Goal: Task Accomplishment & Management: Complete application form

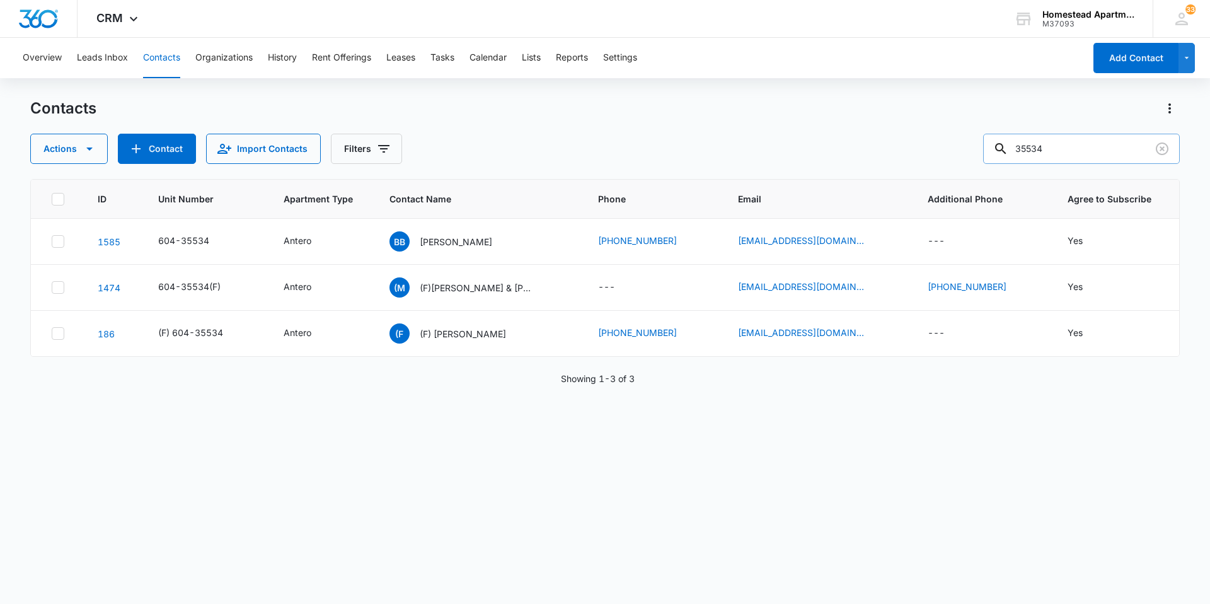
click at [1054, 150] on input "35534" at bounding box center [1081, 149] width 197 height 30
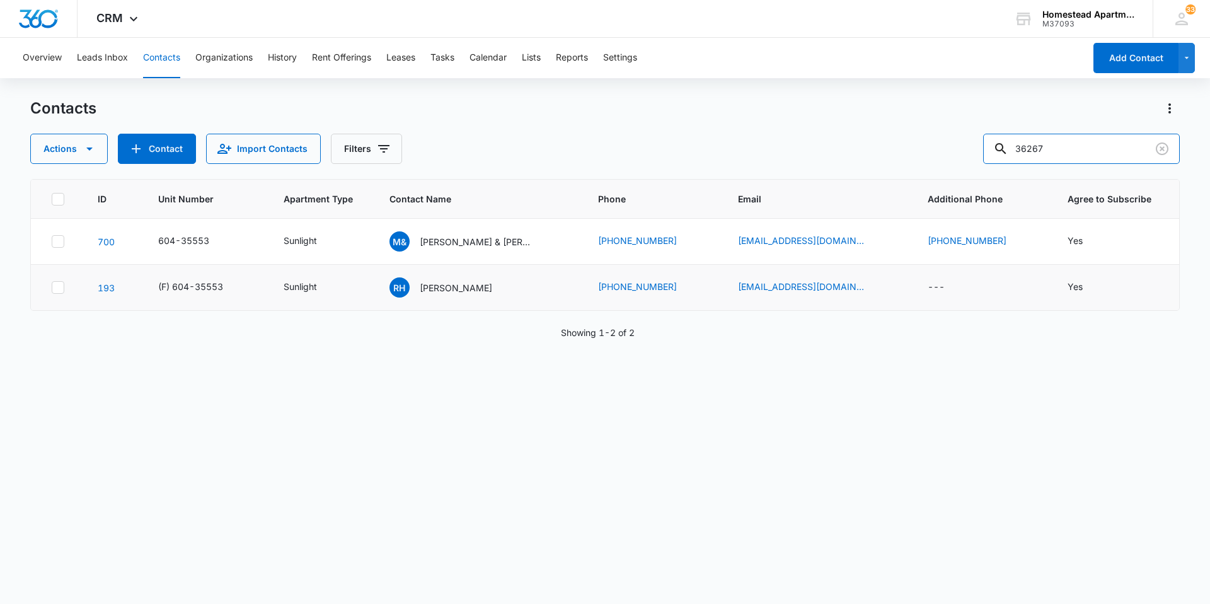
type input "36267"
click at [517, 235] on p "[PERSON_NAME] "[PERSON_NAME]" [PERSON_NAME] & [PERSON_NAME]" at bounding box center [476, 241] width 113 height 13
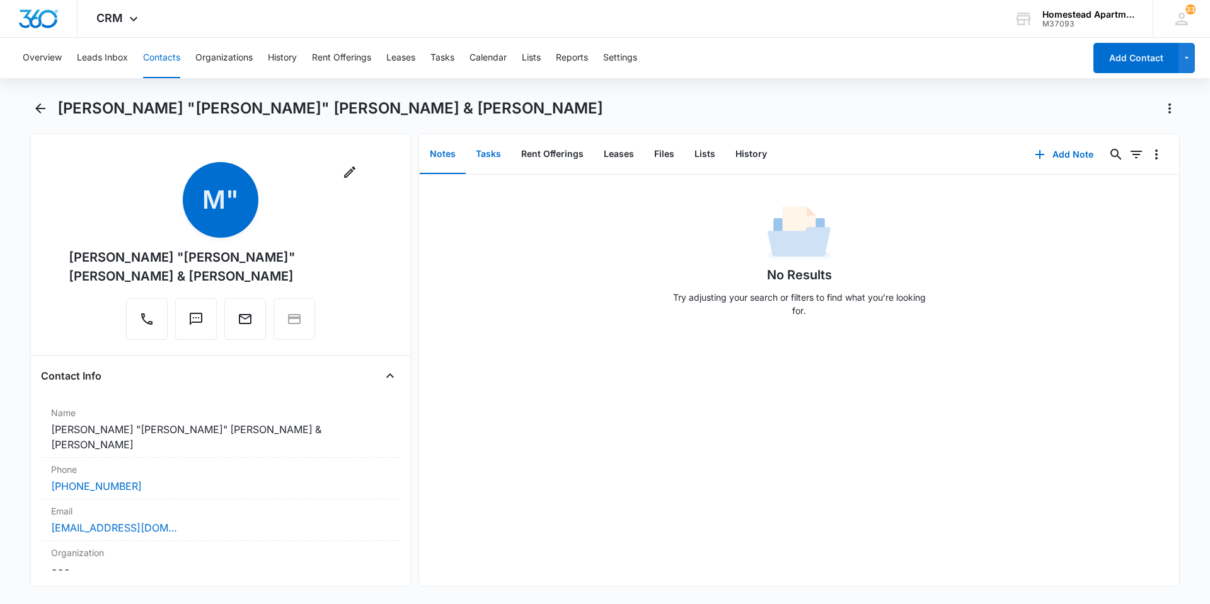
click at [488, 151] on button "Tasks" at bounding box center [488, 154] width 45 height 39
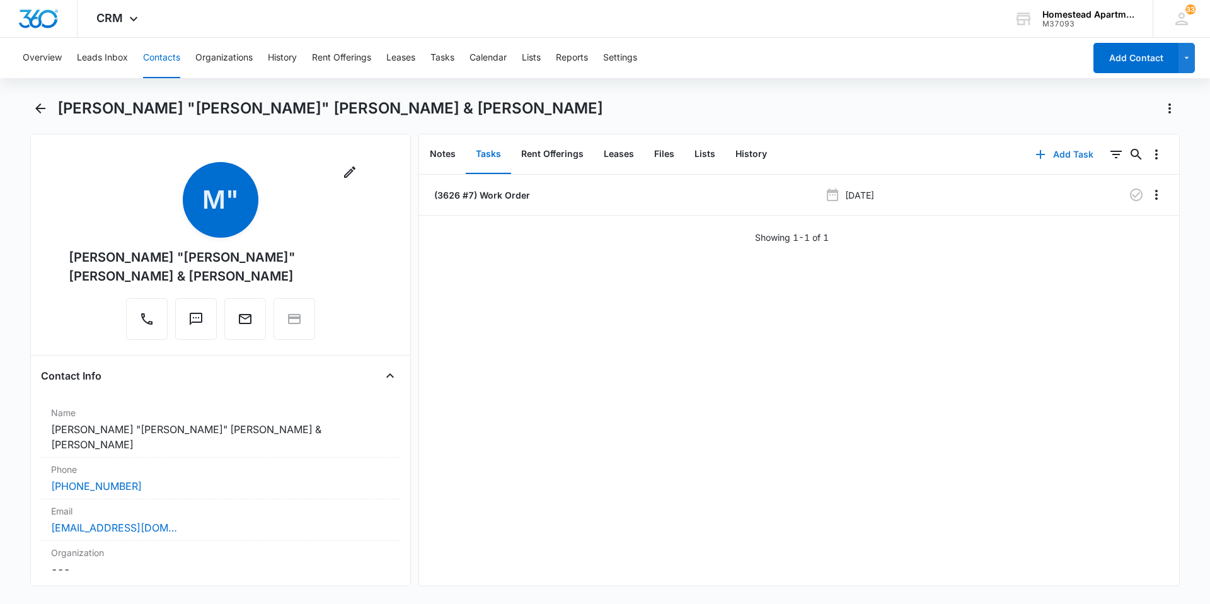
click at [1060, 150] on button "Add Task" at bounding box center [1064, 154] width 83 height 30
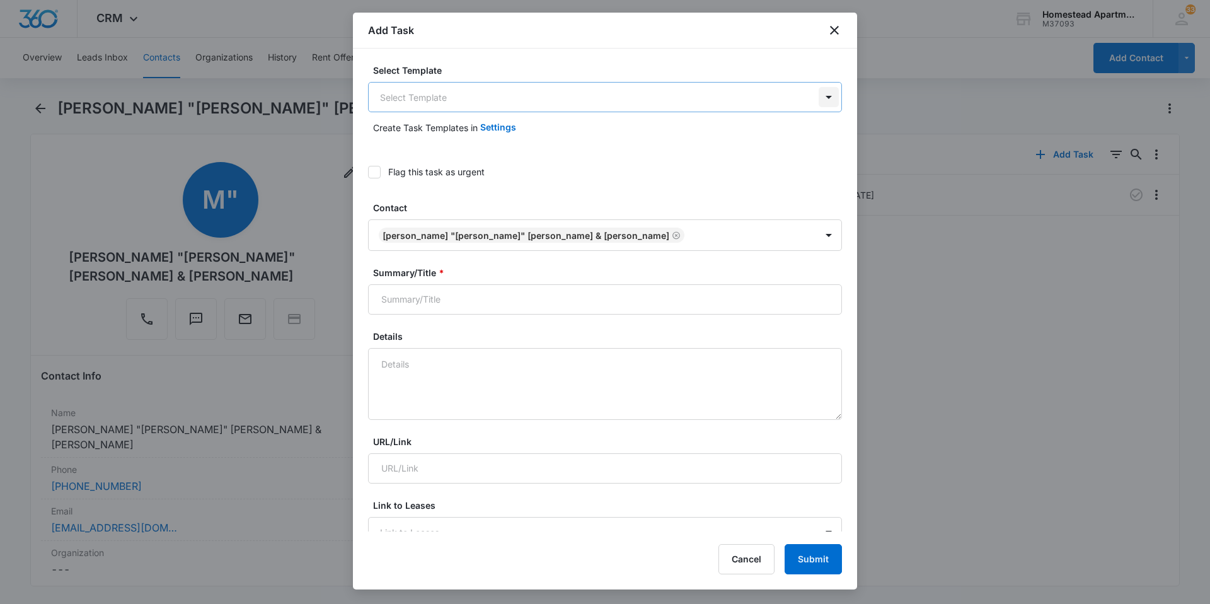
click at [819, 101] on body "CRM Apps Reputation Websites Forms CRM Email Social Content Ads Intelligence Fi…" at bounding box center [605, 302] width 1210 height 604
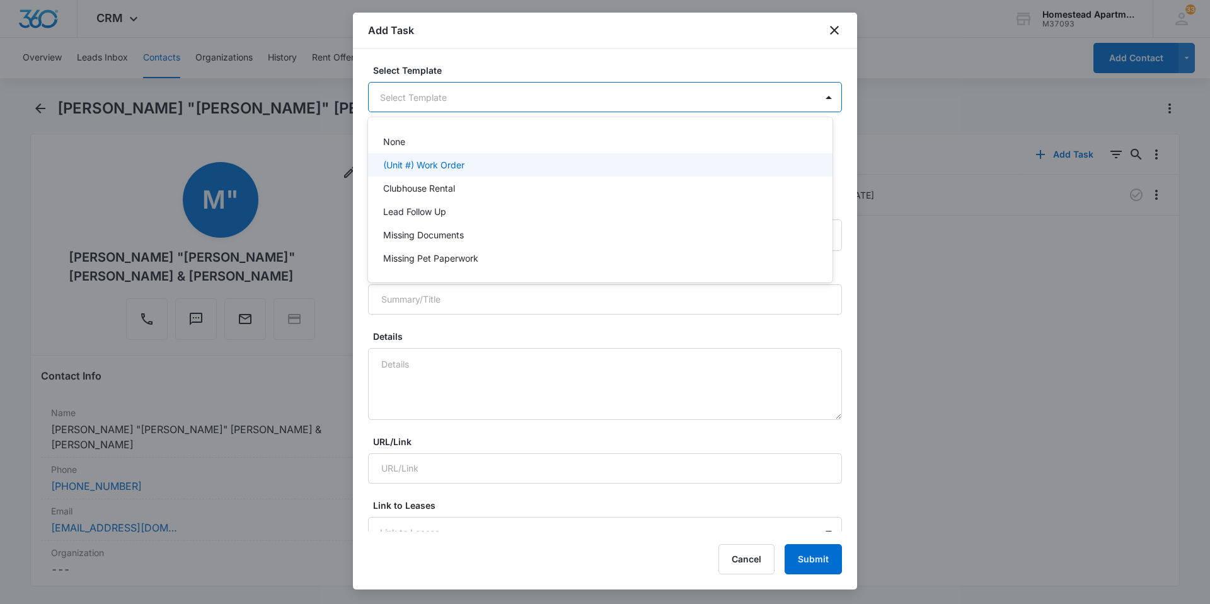
click at [448, 165] on p "(Unit #) Work Order" at bounding box center [423, 164] width 81 height 13
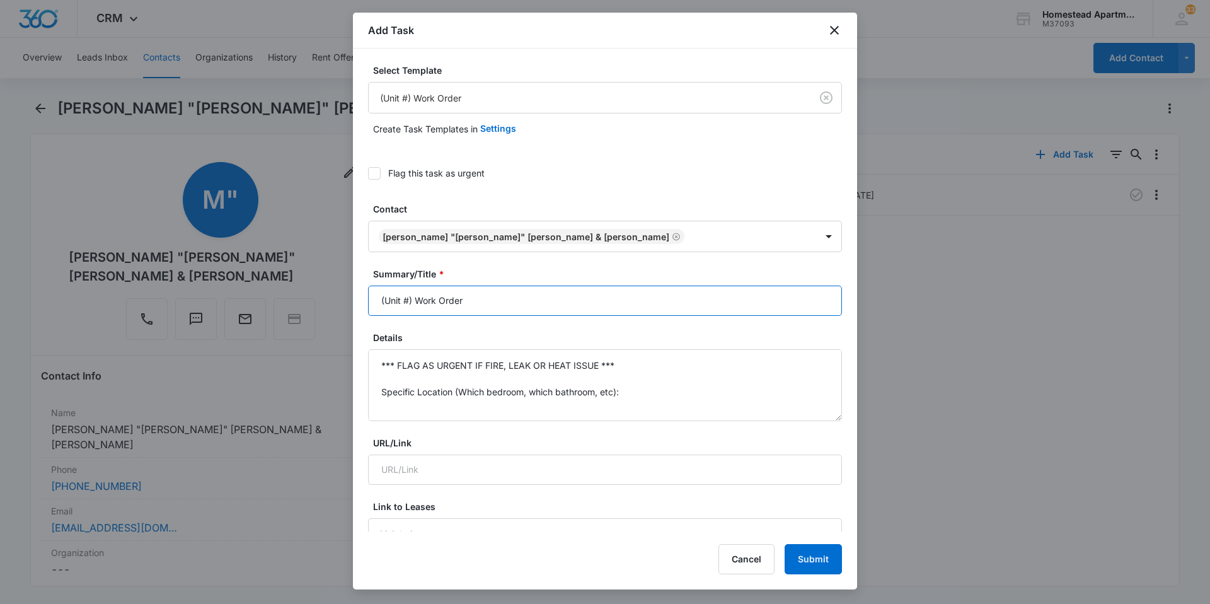
click at [408, 299] on input "(Unit #) Work Order" at bounding box center [605, 301] width 474 height 30
type input "3626 #7 Work Order"
click at [630, 368] on textarea "*** FLAG AS URGENT IF FIRE, LEAK OR HEAT ISSUE *** Specific Location (Which bed…" at bounding box center [605, 385] width 474 height 72
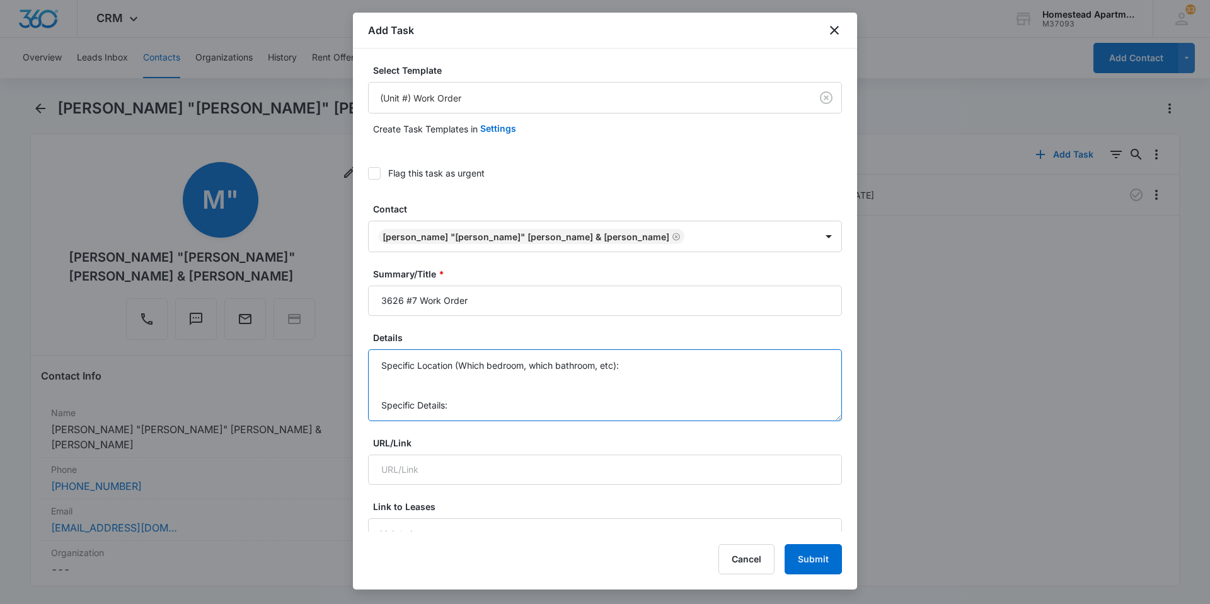
click at [621, 396] on textarea "Specific Location (Which bedroom, which bathroom, etc): Specific Details:" at bounding box center [605, 385] width 474 height 72
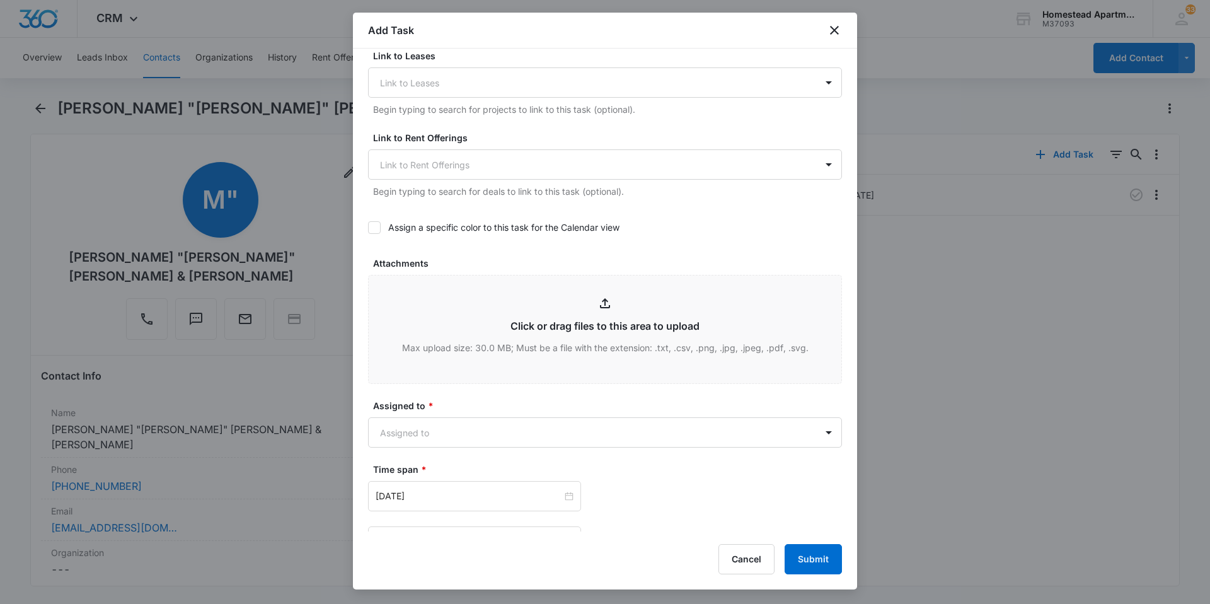
scroll to position [683, 0]
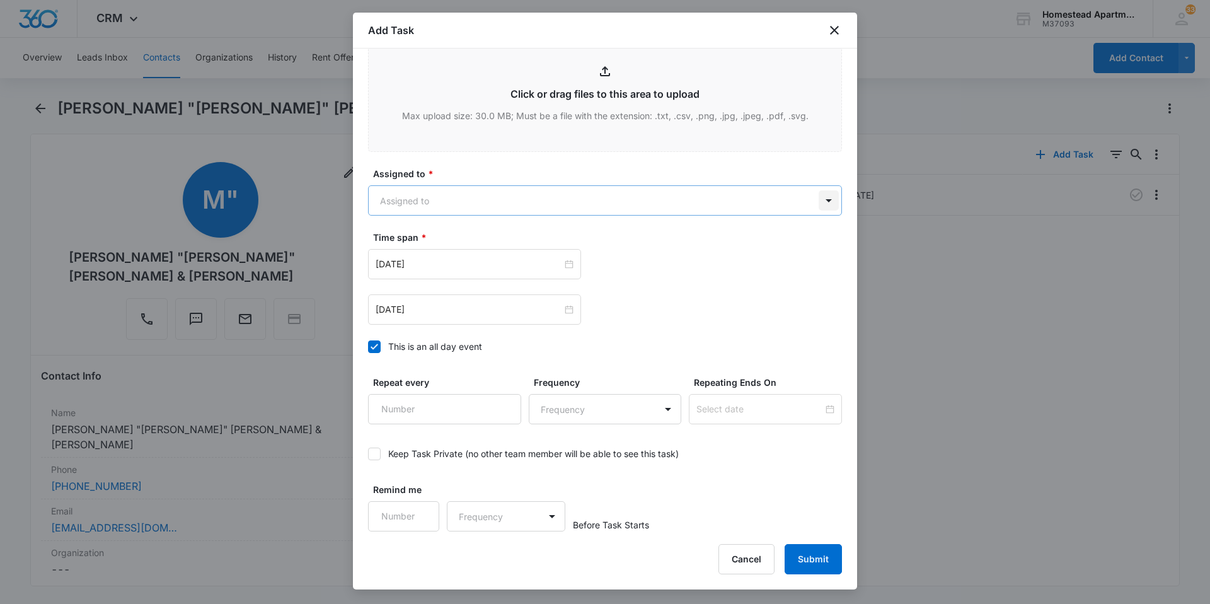
type textarea "Garbage disposal is not working-have hit the re-set button and the disposal is …"
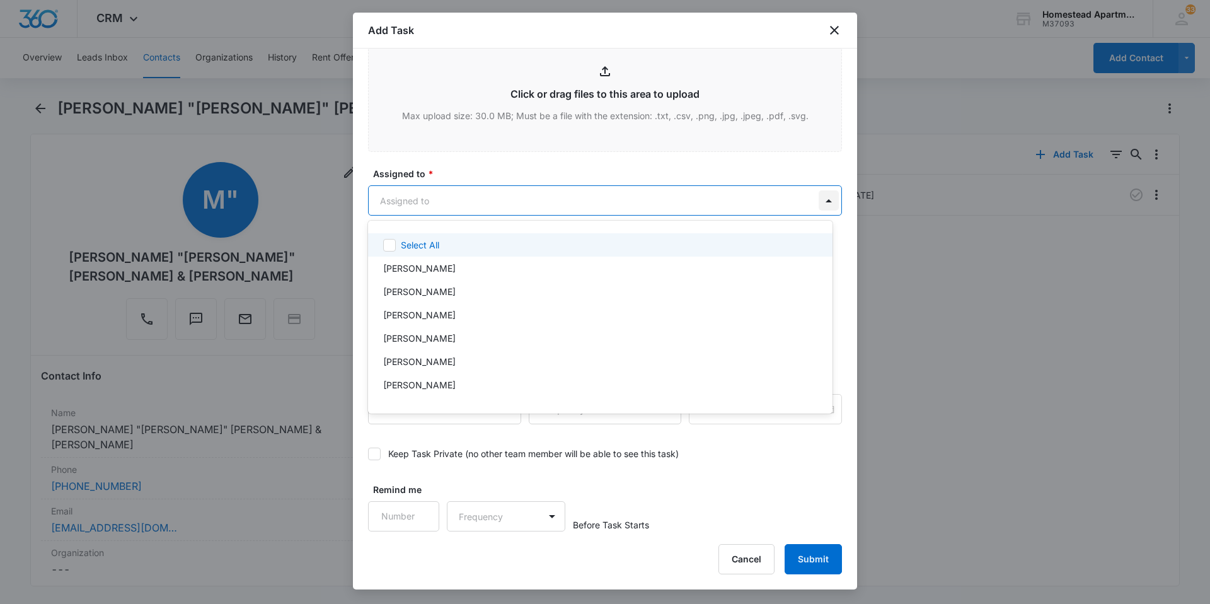
click at [818, 196] on body "CRM Apps Reputation Websites Forms CRM Email Social Content Ads Intelligence Fi…" at bounding box center [605, 302] width 1210 height 604
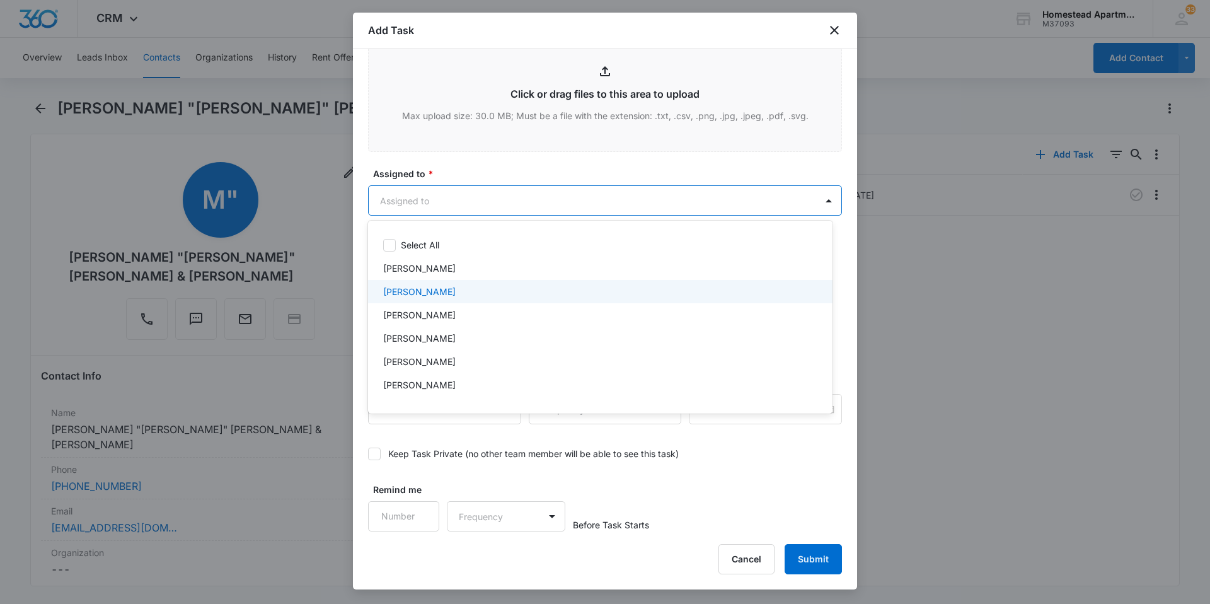
click at [410, 292] on p "[PERSON_NAME]" at bounding box center [419, 291] width 72 height 13
click at [502, 163] on div at bounding box center [605, 302] width 1210 height 604
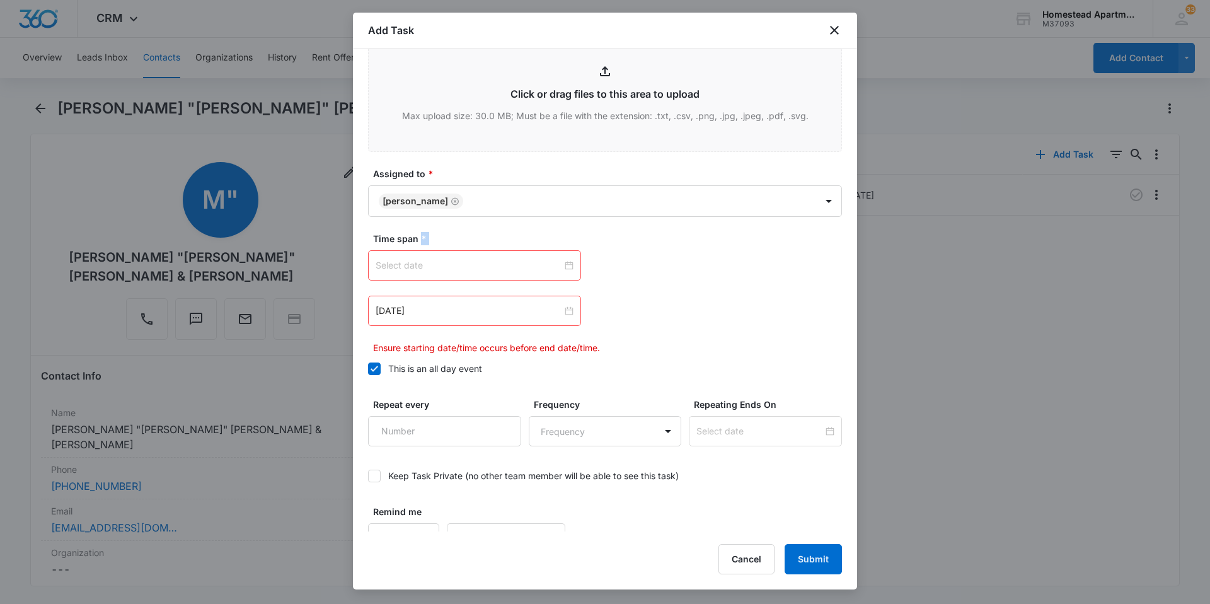
click at [567, 267] on div at bounding box center [475, 265] width 198 height 14
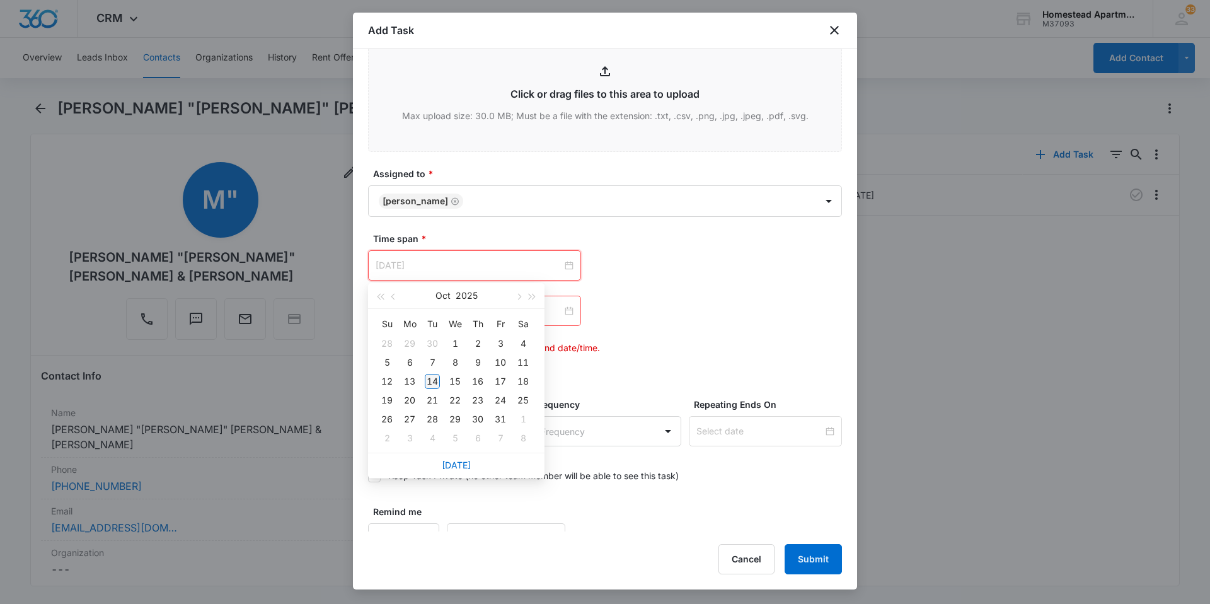
type input "[DATE]"
click at [430, 379] on div "14" at bounding box center [432, 381] width 15 height 15
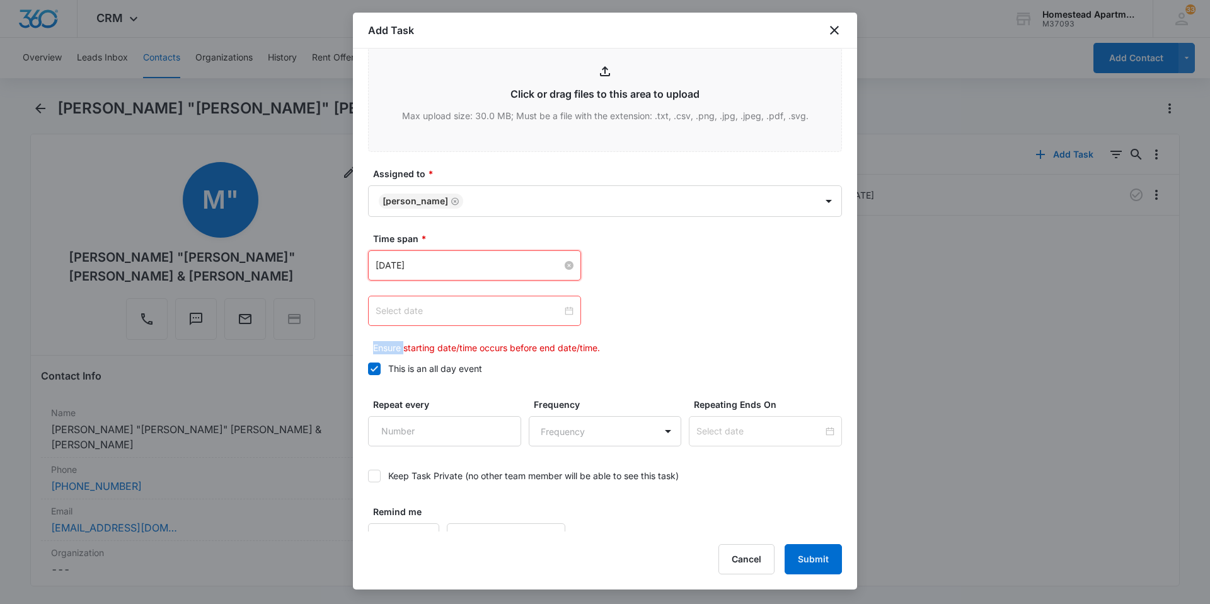
click at [563, 315] on div at bounding box center [475, 311] width 198 height 14
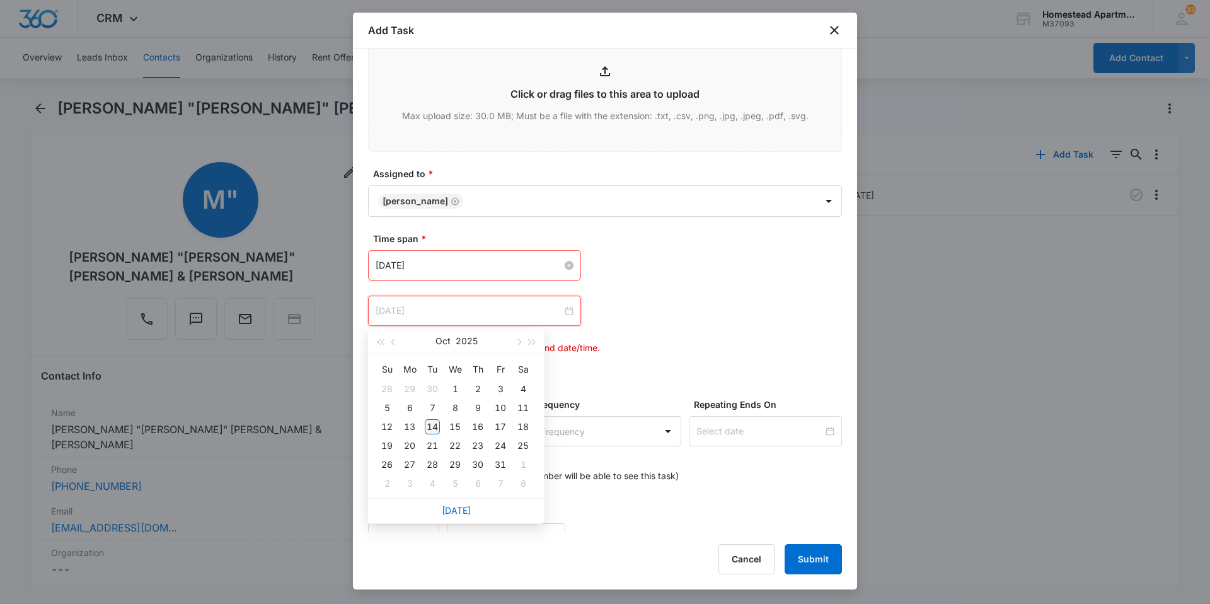
type input "[DATE]"
click at [435, 429] on div "14" at bounding box center [432, 426] width 15 height 15
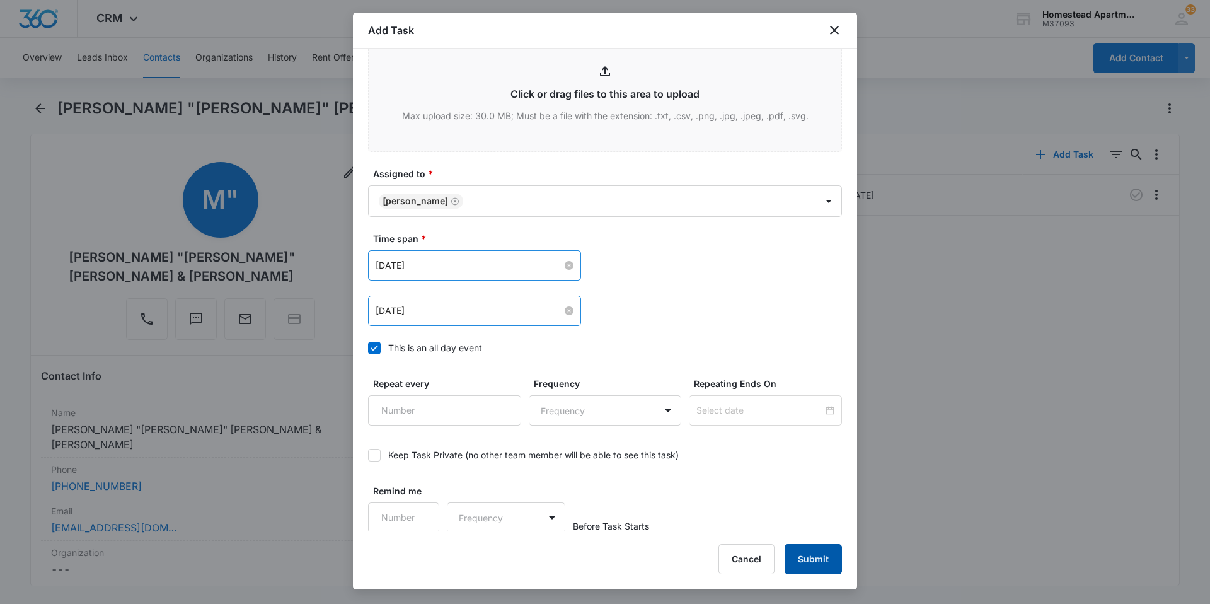
click at [826, 559] on button "Submit" at bounding box center [813, 559] width 57 height 30
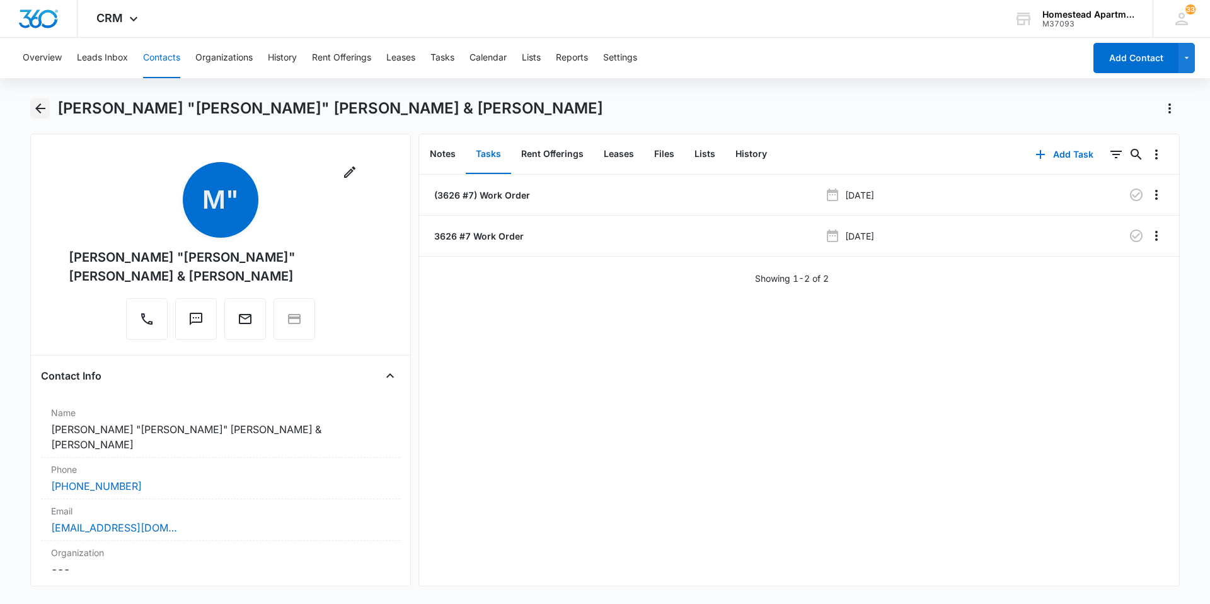
click at [33, 105] on icon "Back" at bounding box center [40, 108] width 15 height 15
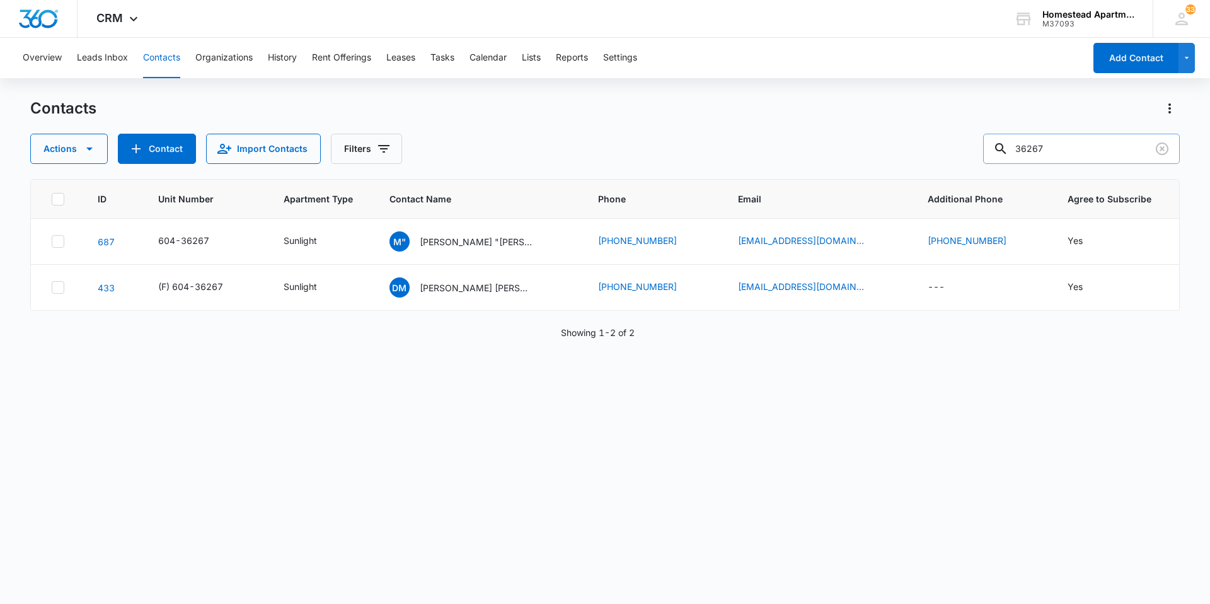
click at [1058, 146] on input "36267" at bounding box center [1081, 149] width 197 height 30
type input "35534"
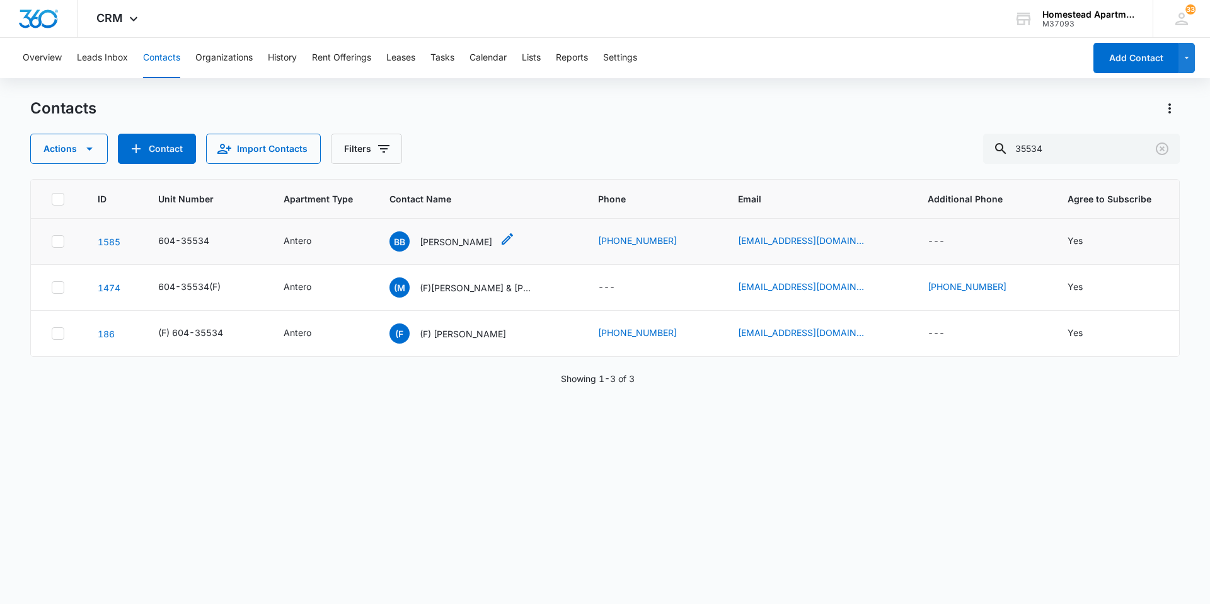
click at [463, 238] on p "[PERSON_NAME]" at bounding box center [456, 241] width 72 height 13
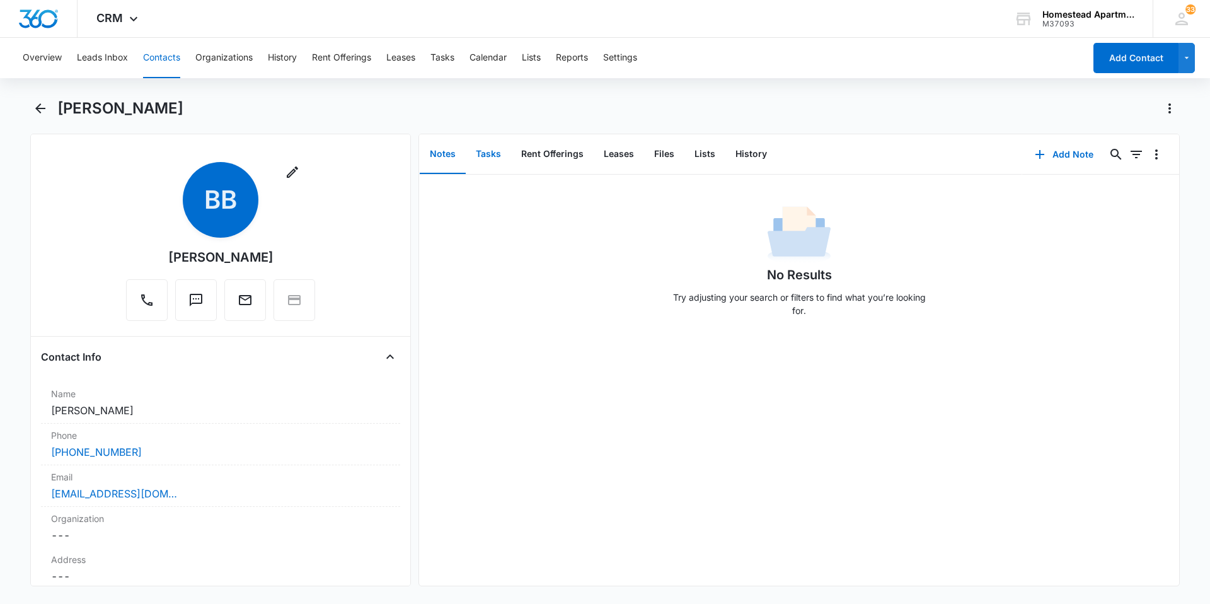
click at [485, 153] on button "Tasks" at bounding box center [488, 154] width 45 height 39
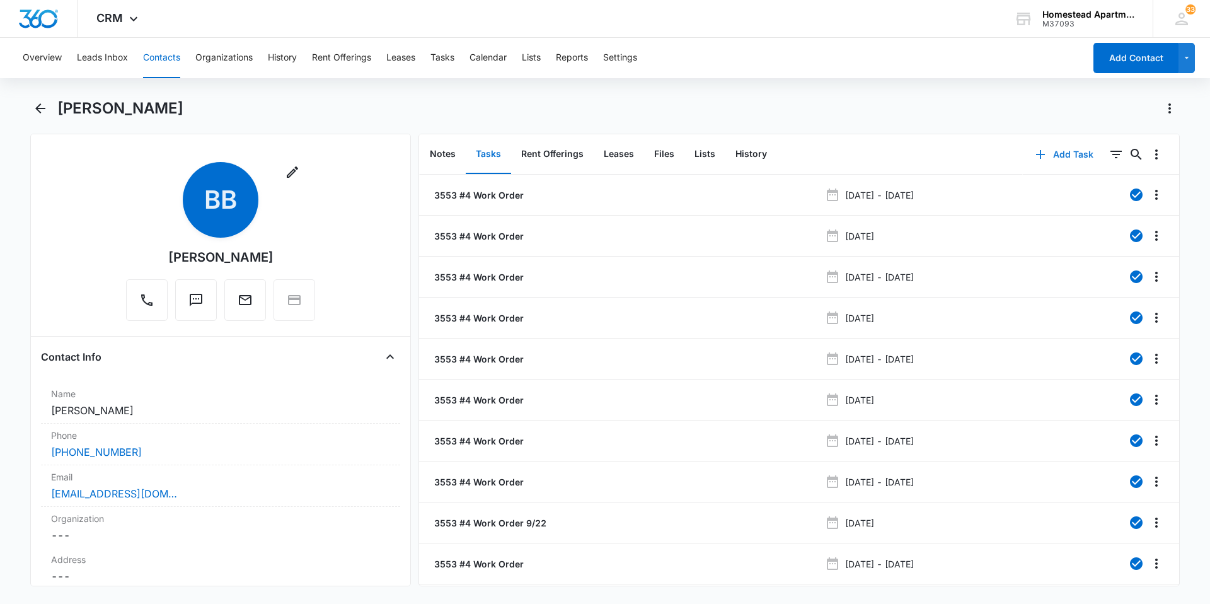
click at [1046, 156] on button "Add Task" at bounding box center [1064, 154] width 83 height 30
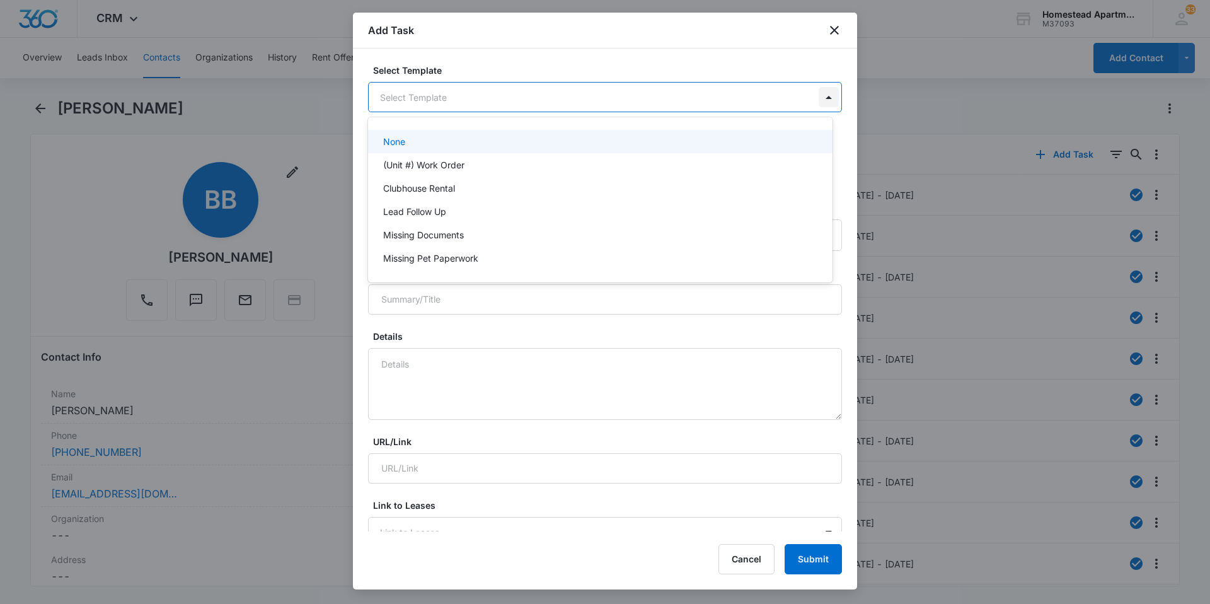
click at [823, 96] on body "CRM Apps Reputation Websites Forms CRM Email Social Content Ads Intelligence Fi…" at bounding box center [605, 302] width 1210 height 604
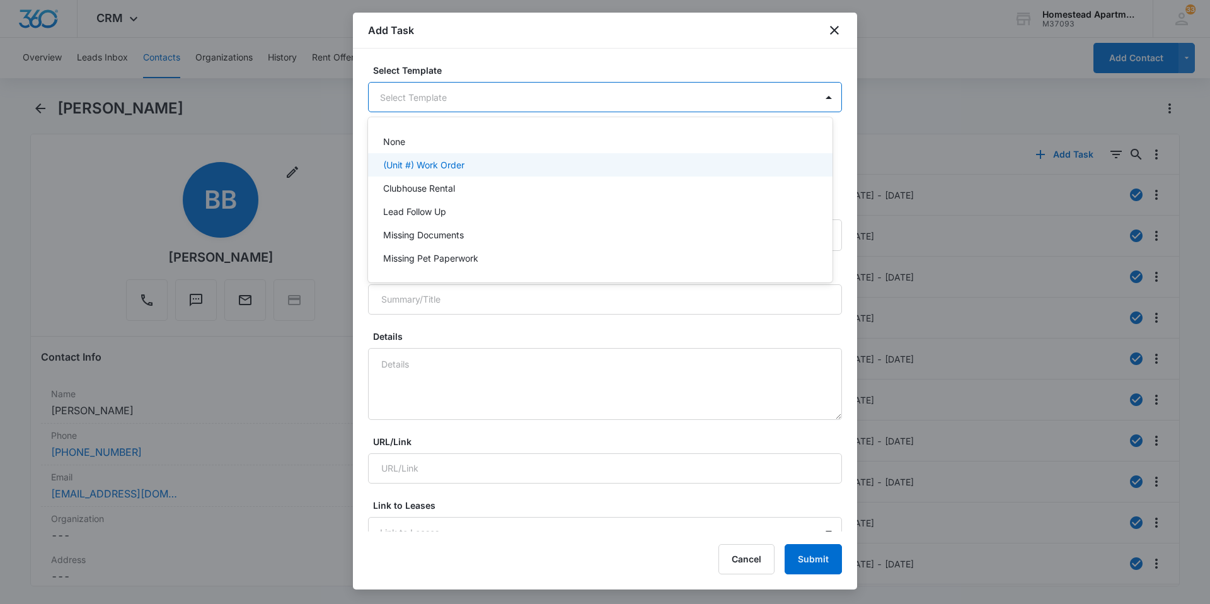
click at [458, 167] on p "(Unit #) Work Order" at bounding box center [423, 164] width 81 height 13
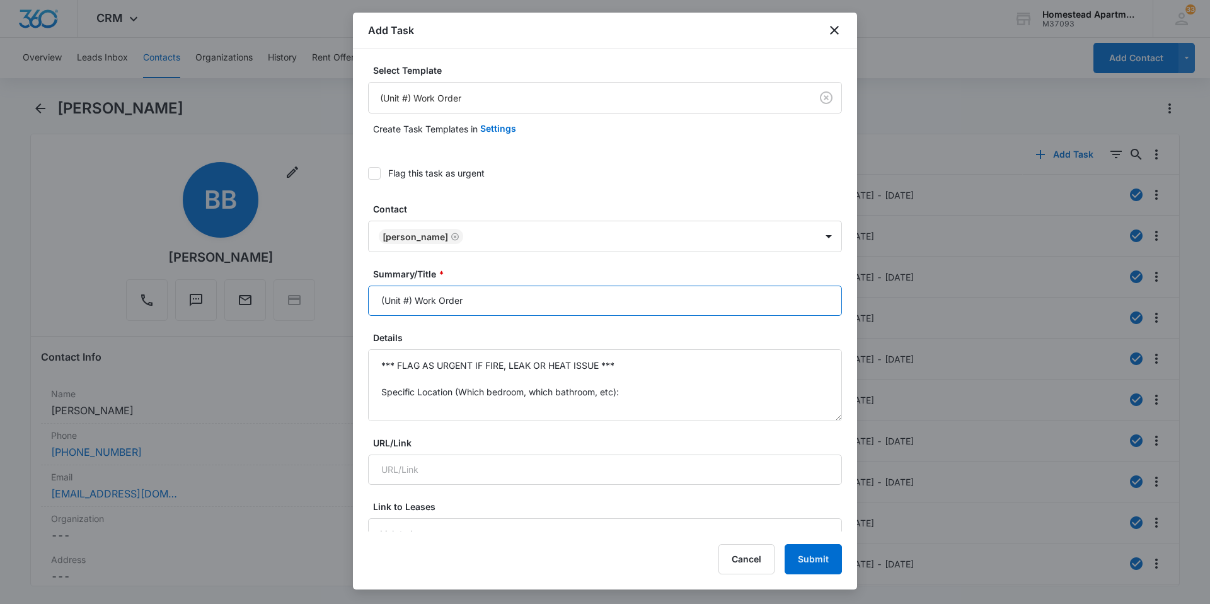
click at [410, 301] on input "(Unit #) Work Order" at bounding box center [605, 301] width 474 height 30
type input "(3553 #4) Work Order"
click at [645, 372] on textarea "*** FLAG AS URGENT IF FIRE, LEAK OR HEAT ISSUE *** Specific Location (Which bed…" at bounding box center [605, 385] width 474 height 72
click at [628, 368] on textarea "*** FLAG AS URGENT IF FIRE, LEAK OR HEAT ISSUE *** Specific Location (Which bed…" at bounding box center [605, 385] width 474 height 72
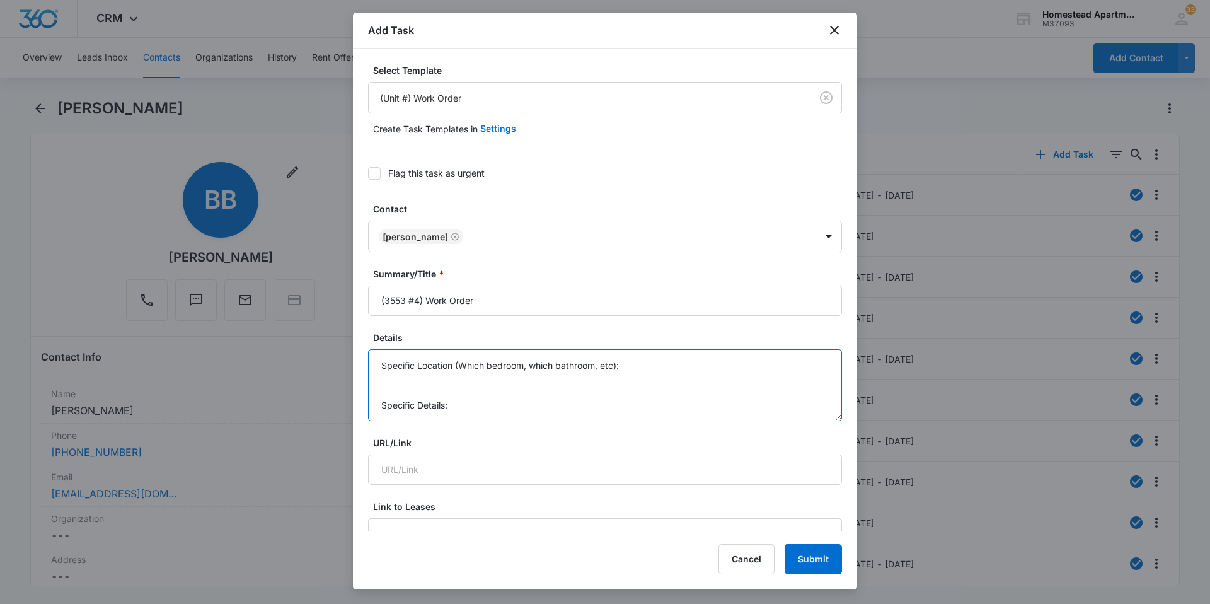
click at [634, 393] on textarea "Specific Location (Which bedroom, which bathroom, etc): Specific Details:" at bounding box center [605, 385] width 474 height 72
click at [412, 365] on textarea "Specific Details:" at bounding box center [605, 385] width 474 height 72
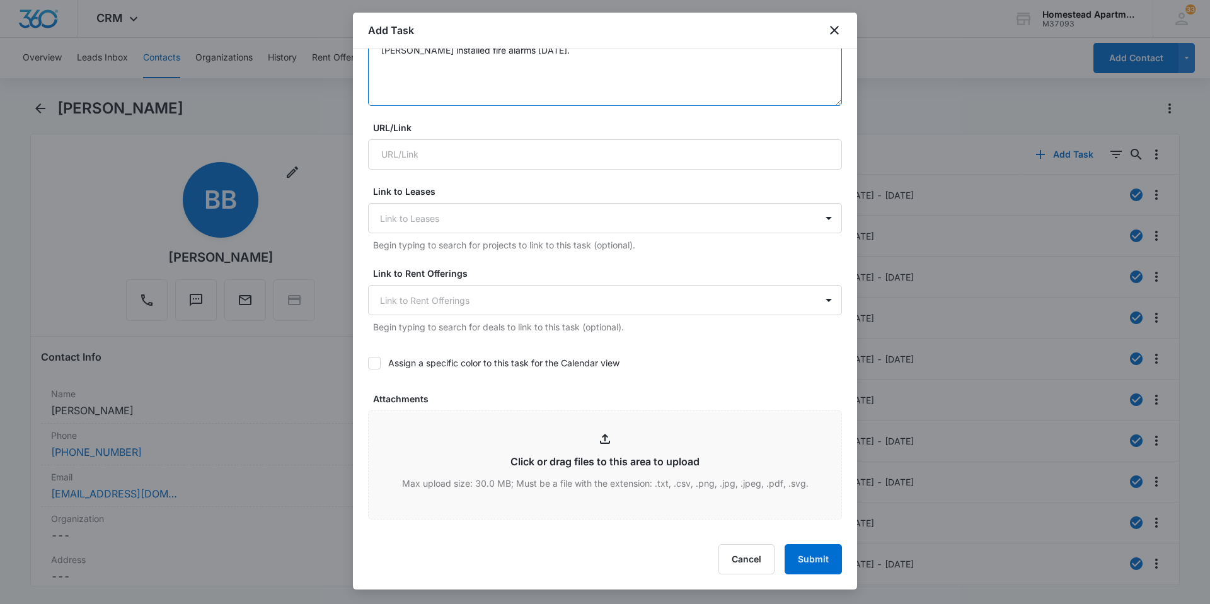
scroll to position [630, 0]
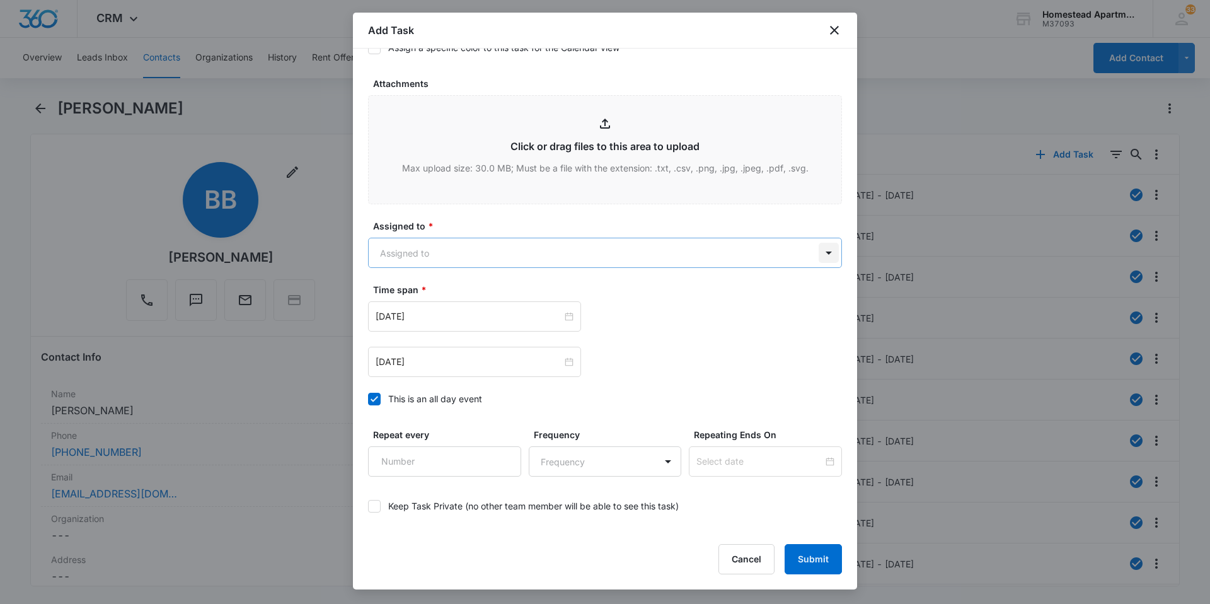
type textarea "Carlos installed fire alarms 10/14/2025. Specific Details:"
click at [821, 252] on body "CRM Apps Reputation Websites Forms CRM Email Social Content Ads Intelligence Fi…" at bounding box center [605, 302] width 1210 height 604
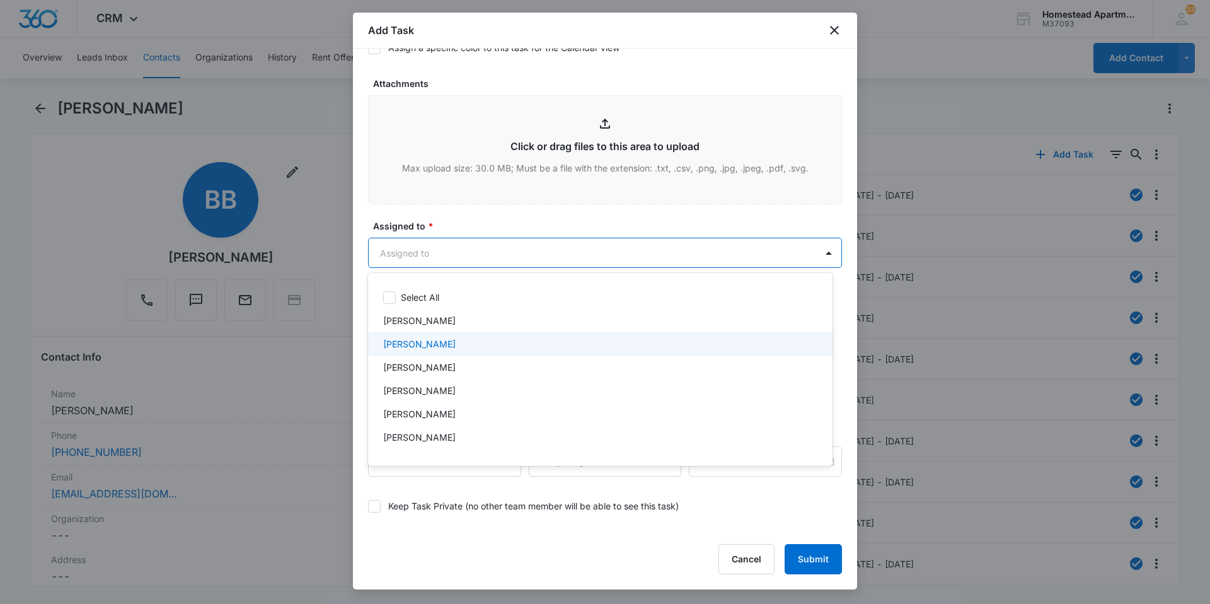
click at [420, 340] on p "[PERSON_NAME]" at bounding box center [419, 343] width 72 height 13
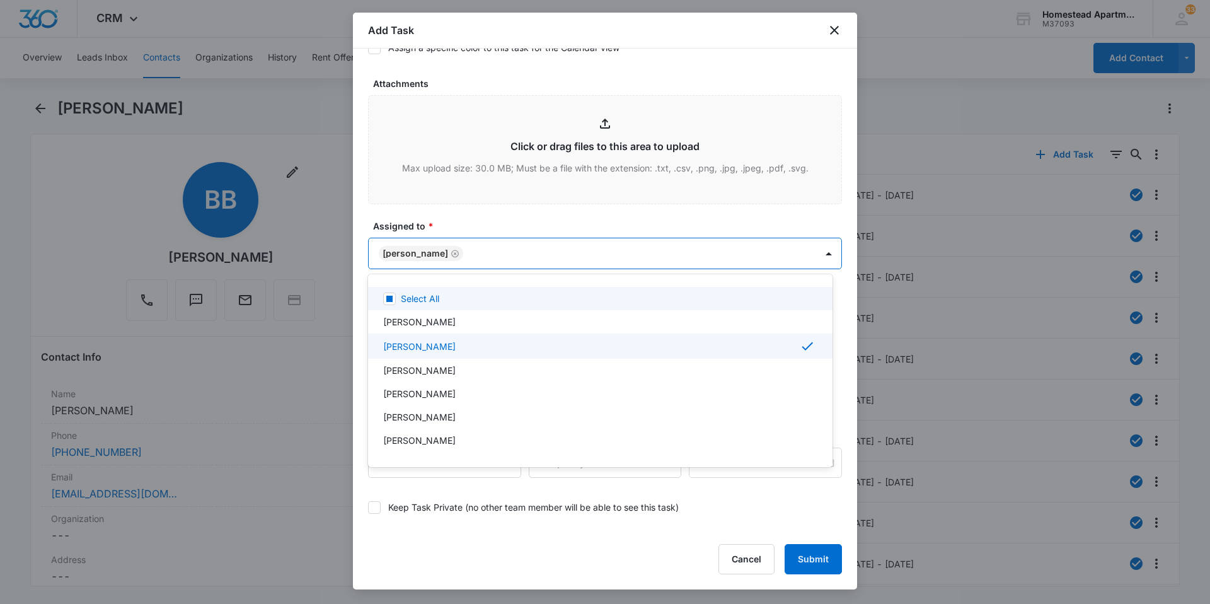
click at [450, 219] on div at bounding box center [605, 302] width 1210 height 604
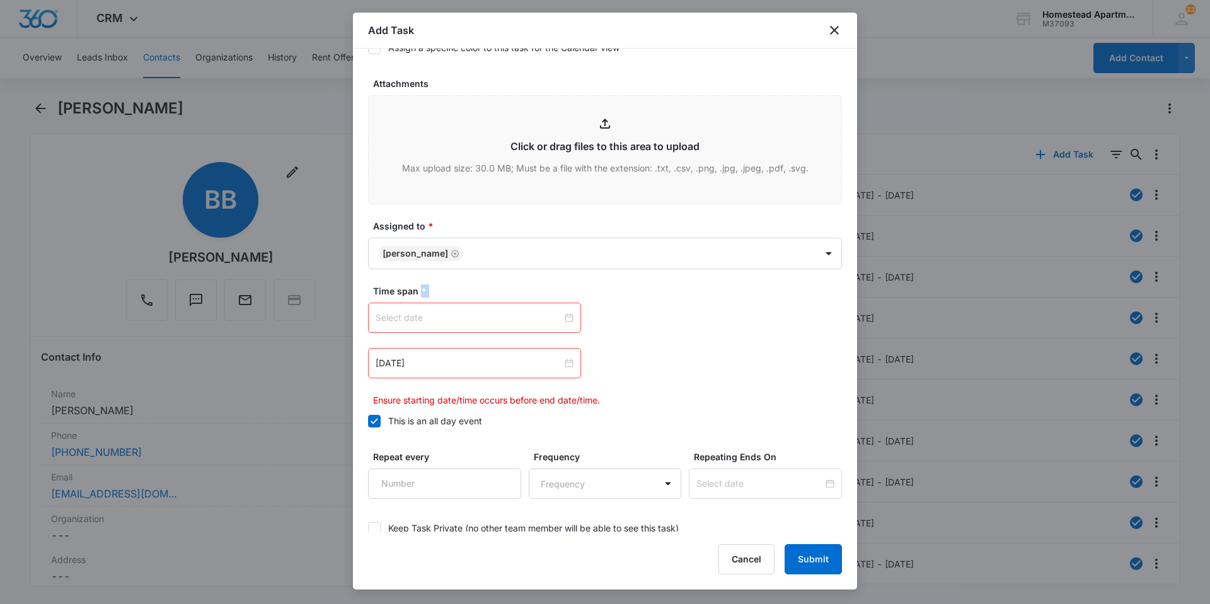
click at [564, 319] on div at bounding box center [475, 318] width 198 height 14
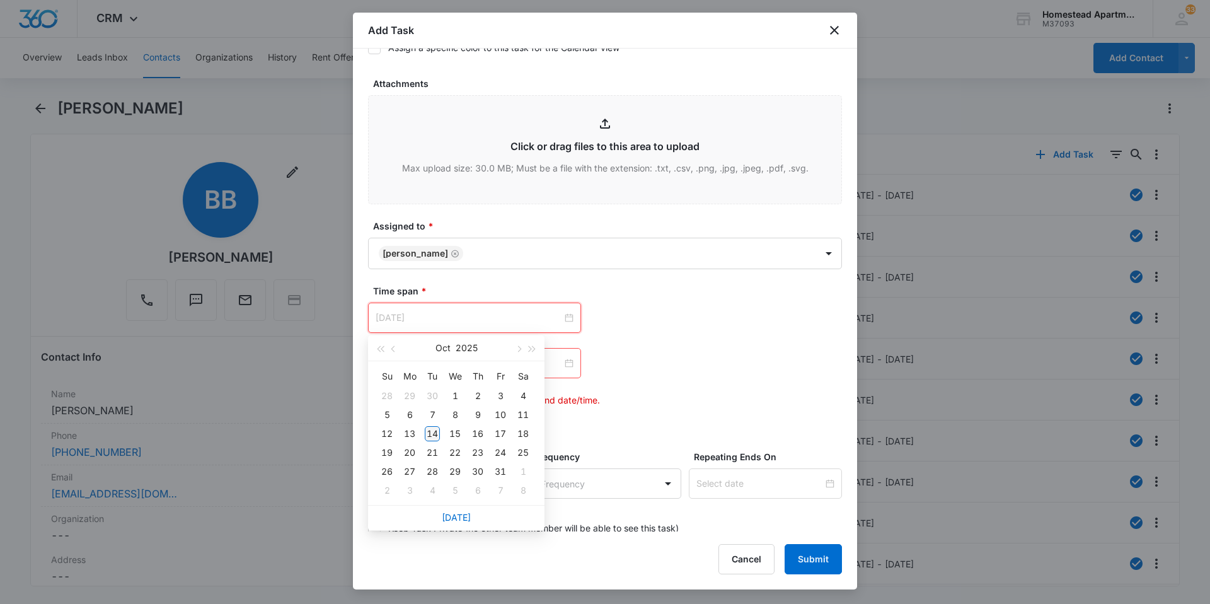
type input "[DATE]"
click at [431, 434] on div "14" at bounding box center [432, 433] width 15 height 15
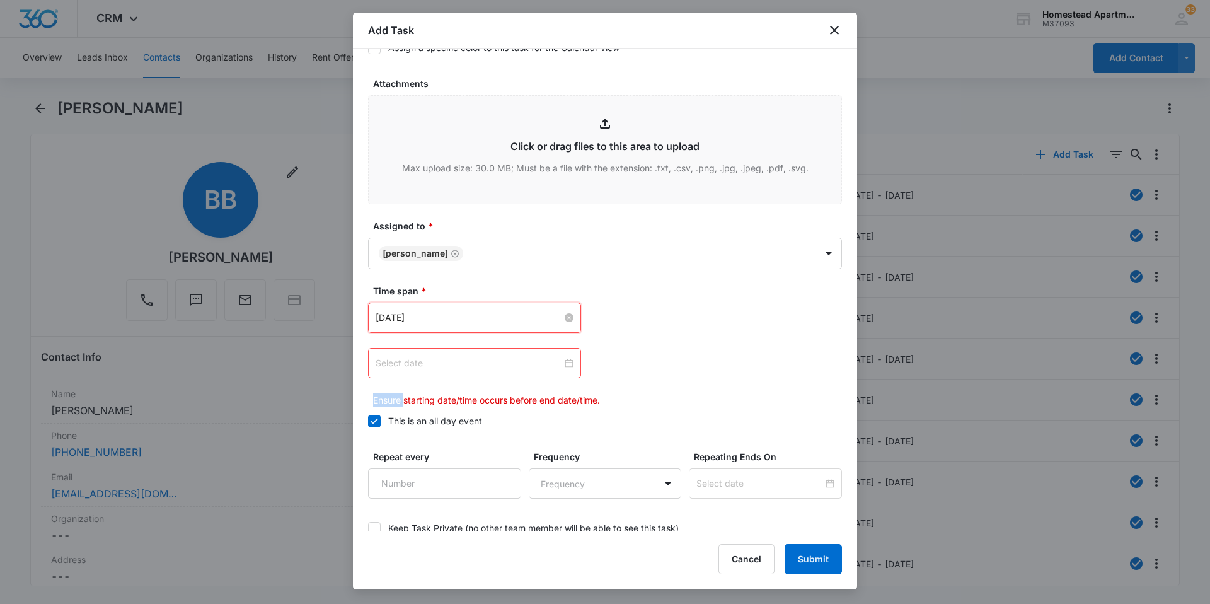
click at [569, 365] on div at bounding box center [475, 363] width 198 height 14
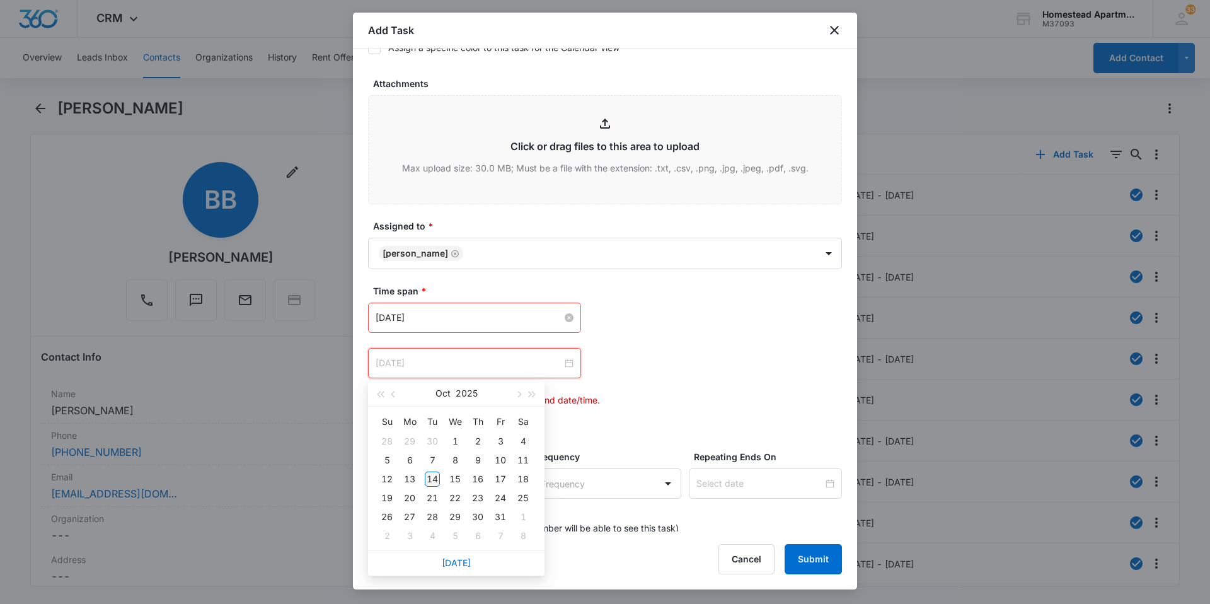
type input "[DATE]"
click at [423, 474] on td "14" at bounding box center [432, 479] width 23 height 19
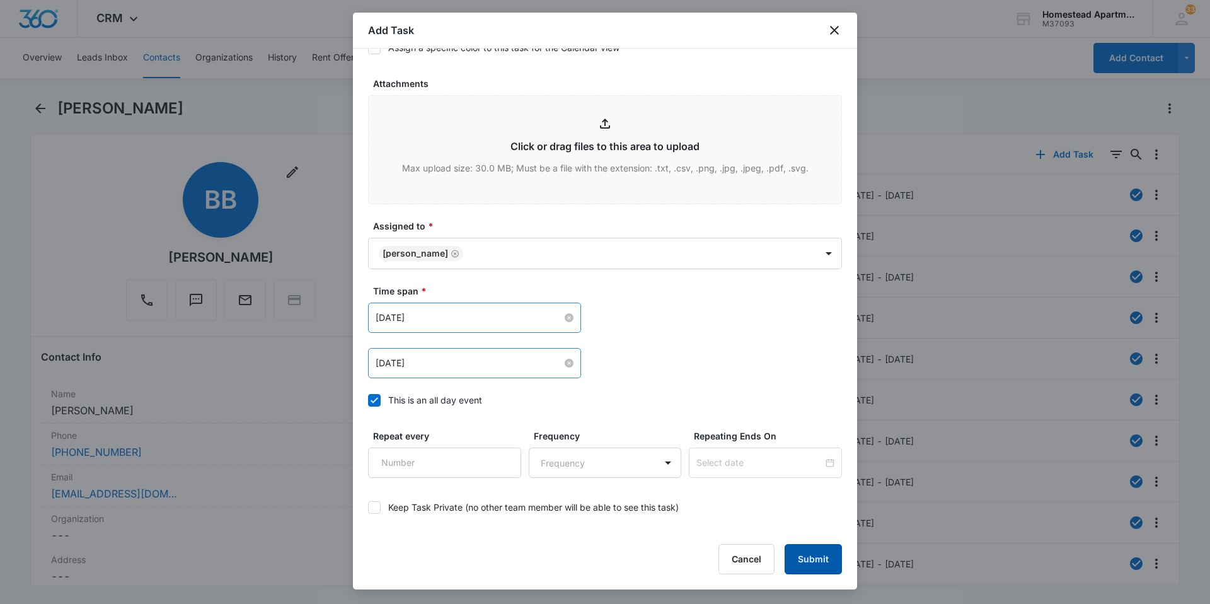
click at [818, 551] on button "Submit" at bounding box center [813, 559] width 57 height 30
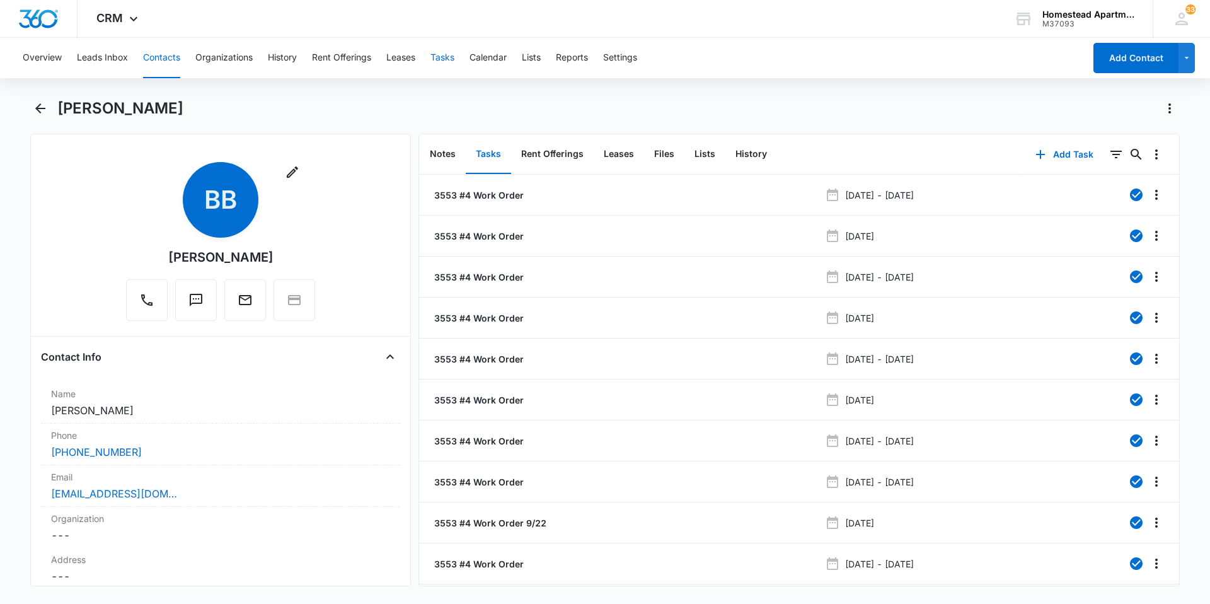
click at [454, 62] on button "Tasks" at bounding box center [442, 58] width 24 height 40
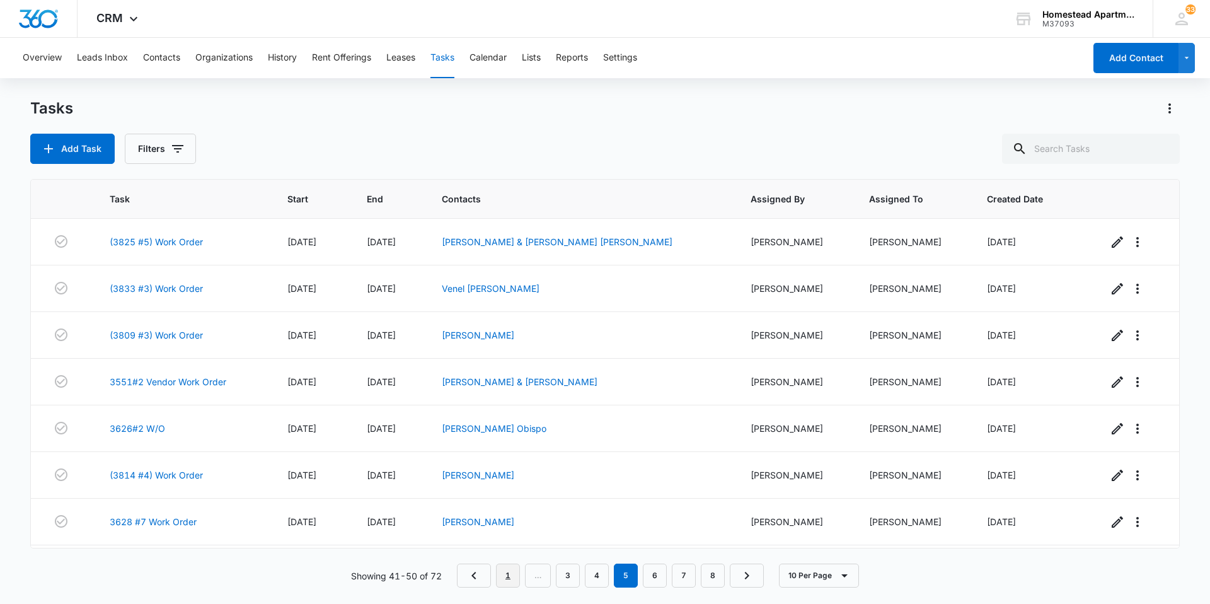
click at [509, 579] on link "1" at bounding box center [508, 575] width 24 height 24
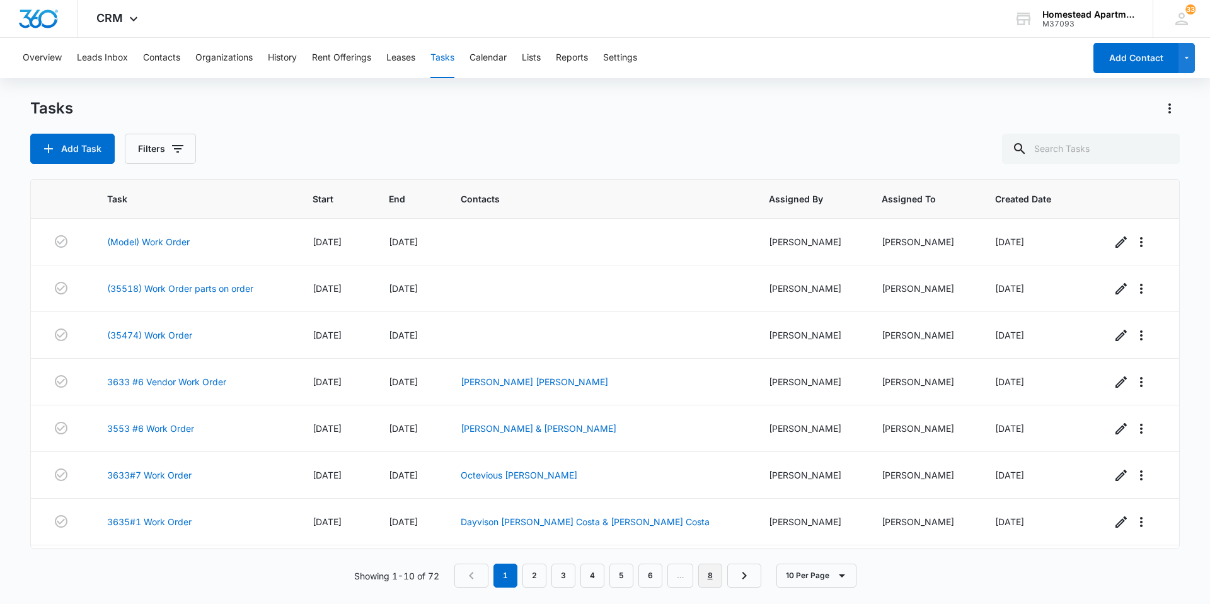
click at [713, 584] on link "8" at bounding box center [710, 575] width 24 height 24
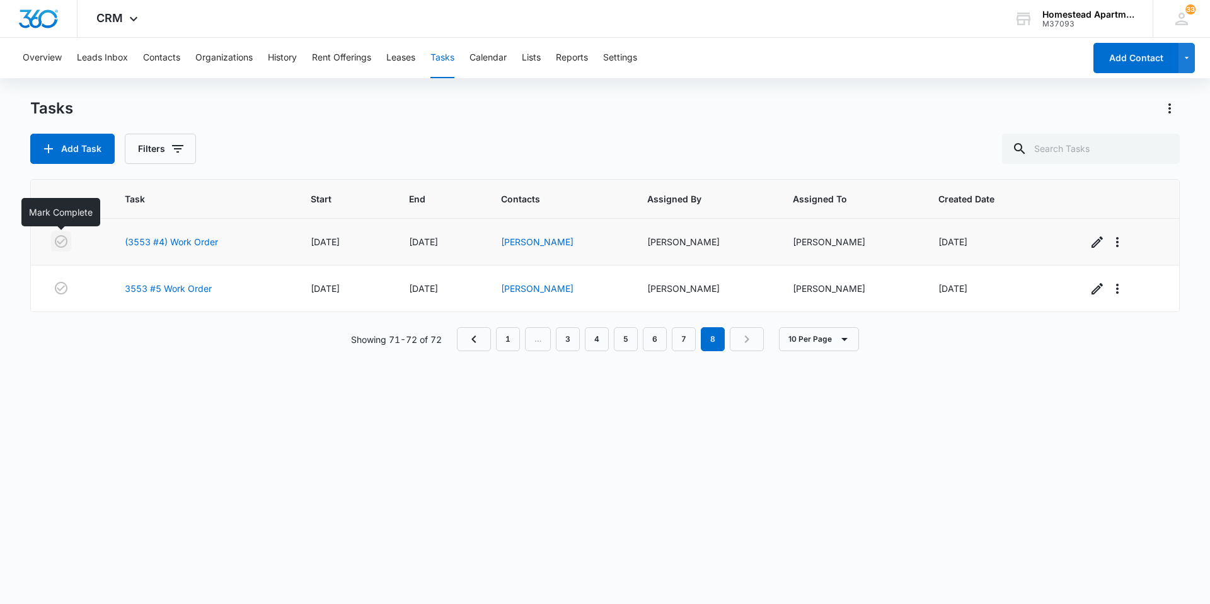
click at [63, 237] on icon "button" at bounding box center [61, 241] width 15 height 15
click at [137, 358] on div "Task Start End Contacts Assigned By Assigned To Created Date (3553 #4) Work Ord…" at bounding box center [605, 383] width 1150 height 408
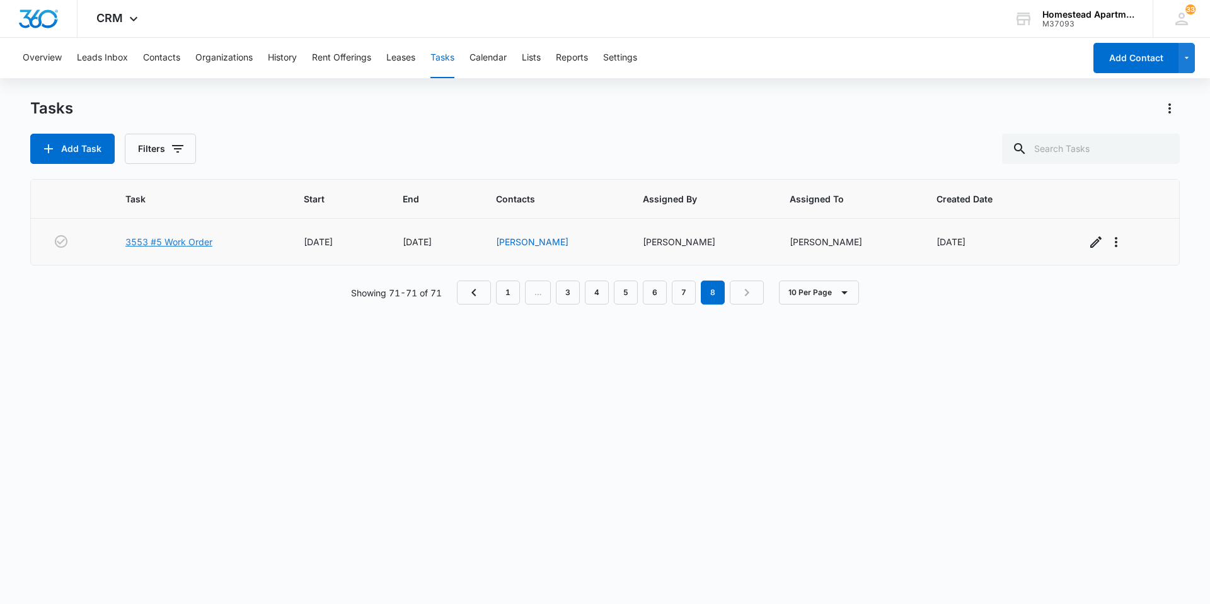
click at [159, 236] on link "3553 #5 Work Order" at bounding box center [168, 241] width 87 height 13
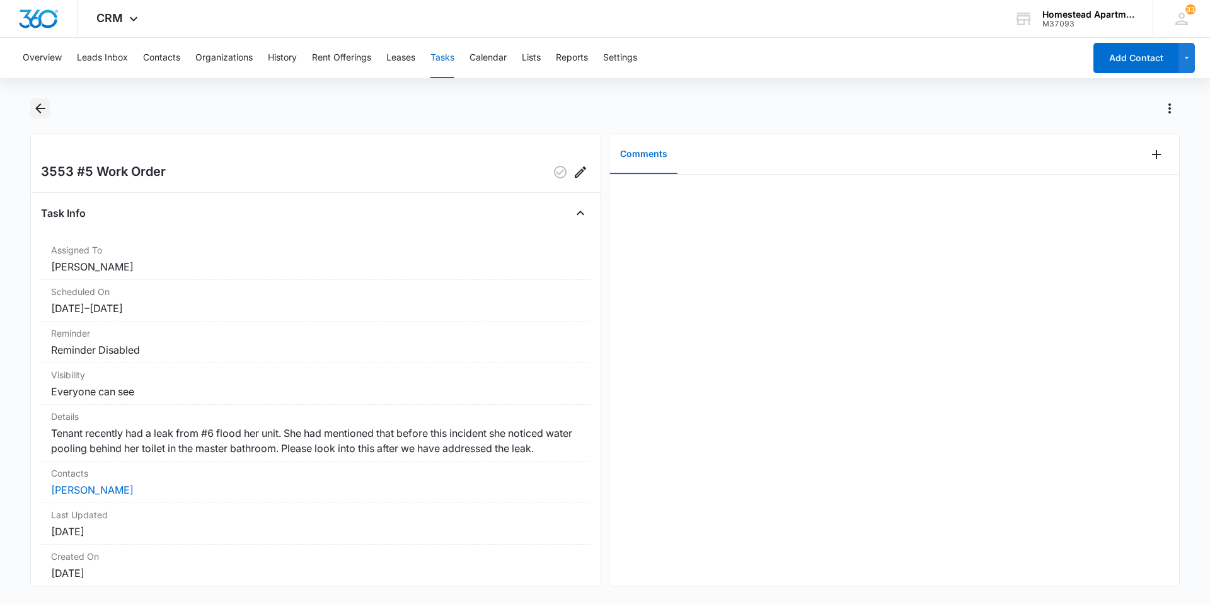
click at [40, 107] on icon "Back" at bounding box center [40, 108] width 15 height 15
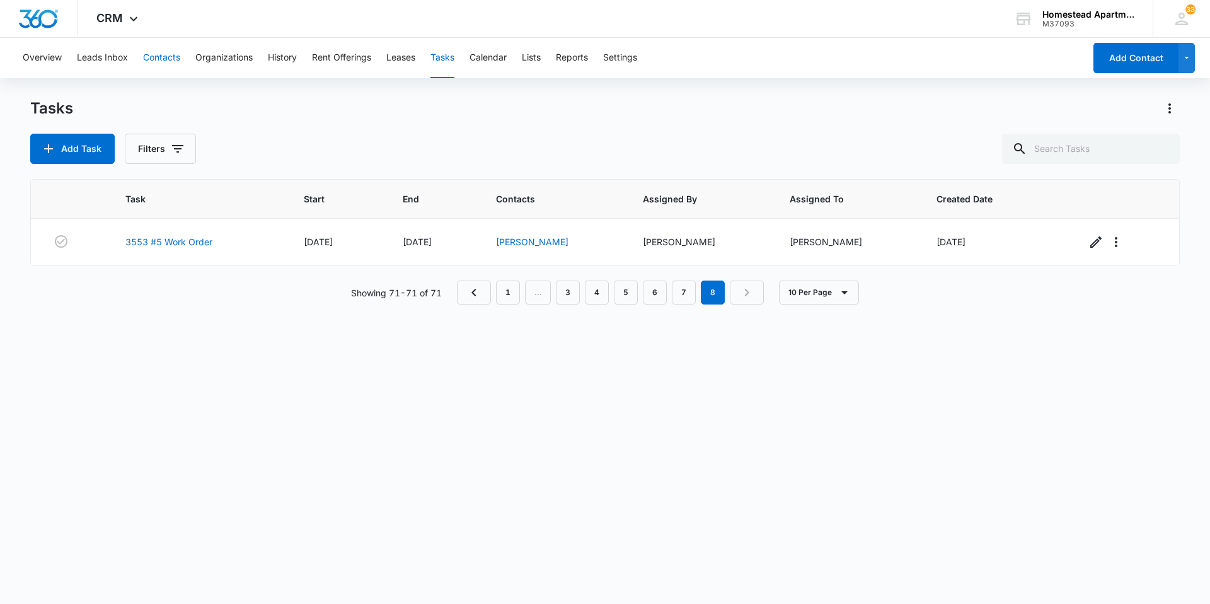
click at [161, 60] on button "Contacts" at bounding box center [161, 58] width 37 height 40
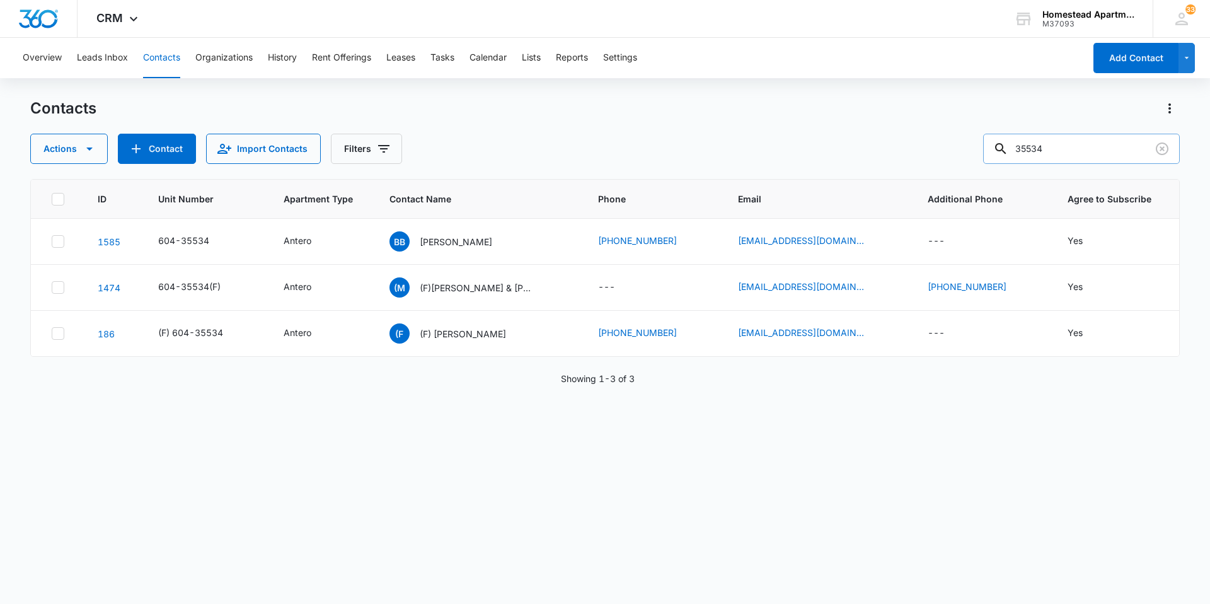
click at [1053, 150] on input "35534" at bounding box center [1081, 149] width 197 height 30
type input "38134"
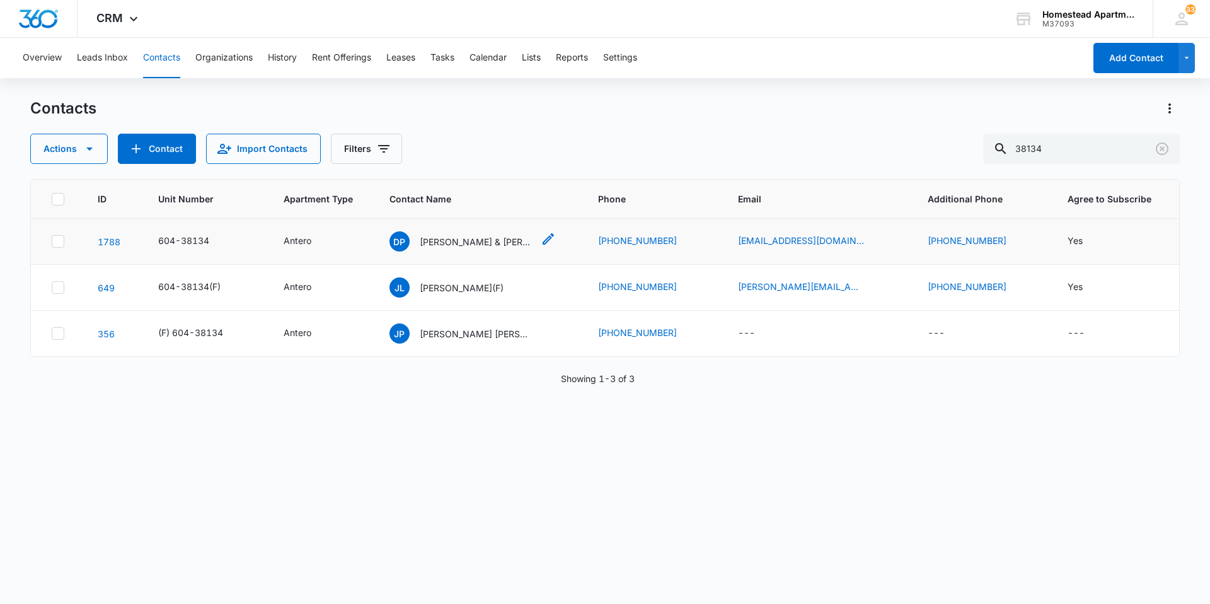
click at [517, 238] on p "[PERSON_NAME] & [PERSON_NAME]" at bounding box center [476, 241] width 113 height 13
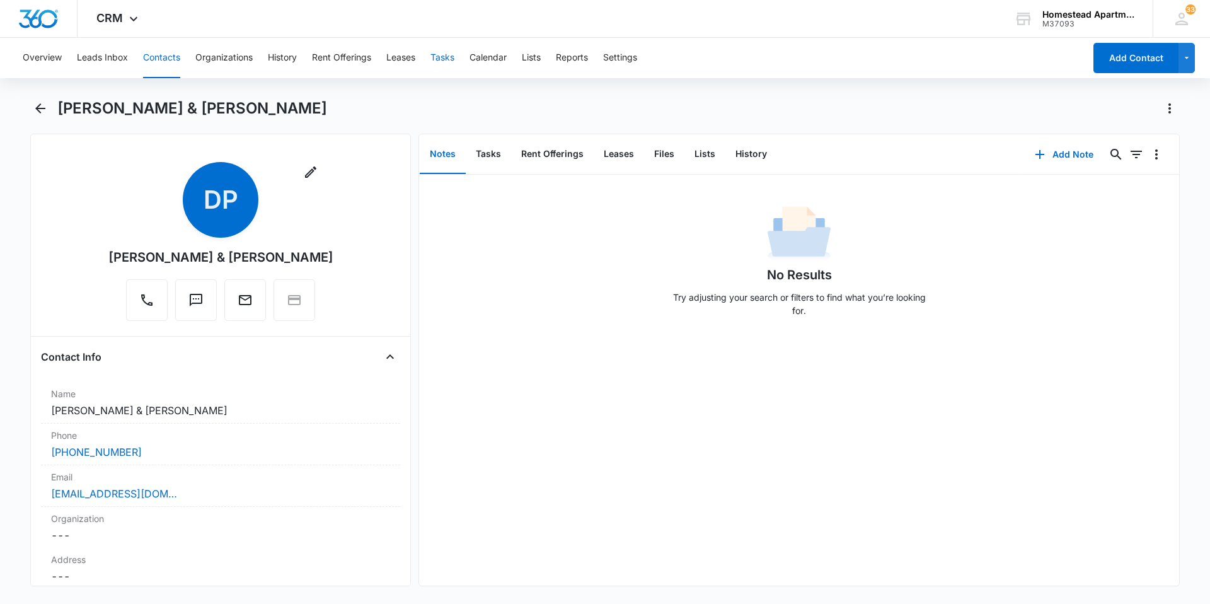
click at [436, 54] on button "Tasks" at bounding box center [442, 58] width 24 height 40
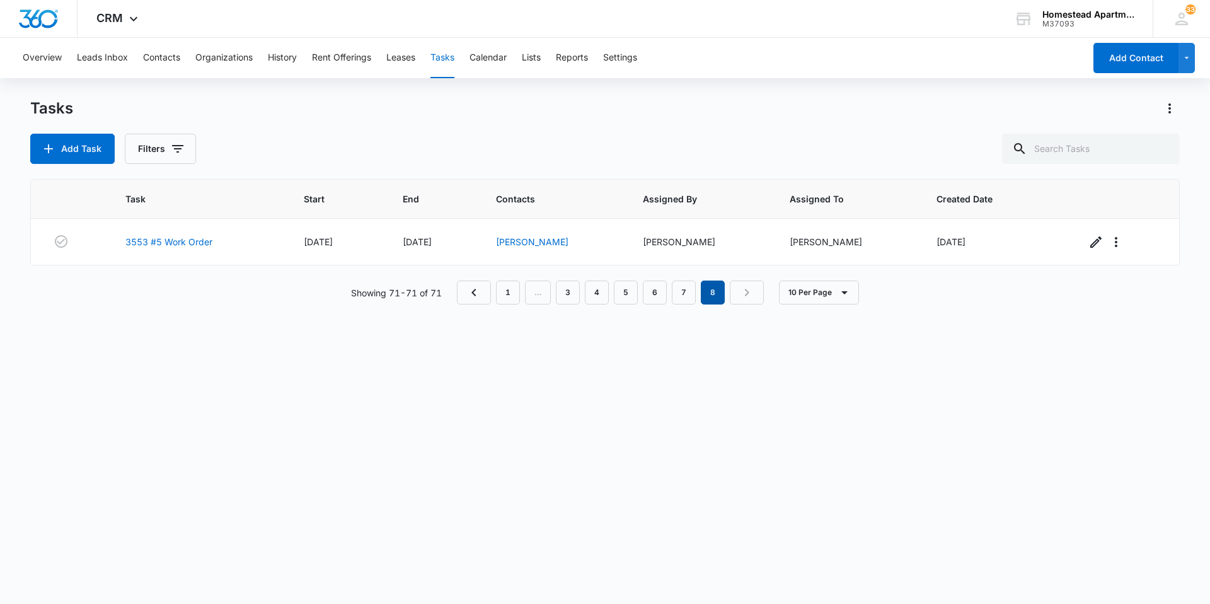
click at [708, 294] on em "8" at bounding box center [713, 292] width 24 height 24
click at [158, 54] on button "Contacts" at bounding box center [161, 58] width 37 height 40
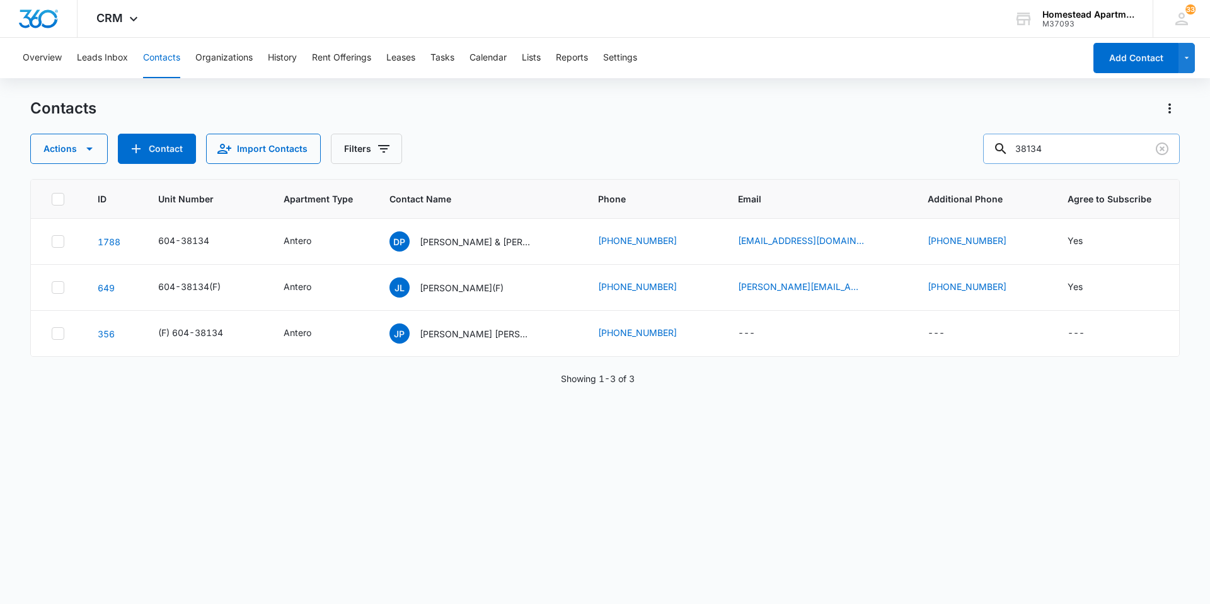
click at [1067, 148] on input "38134" at bounding box center [1081, 149] width 197 height 30
type input "38177"
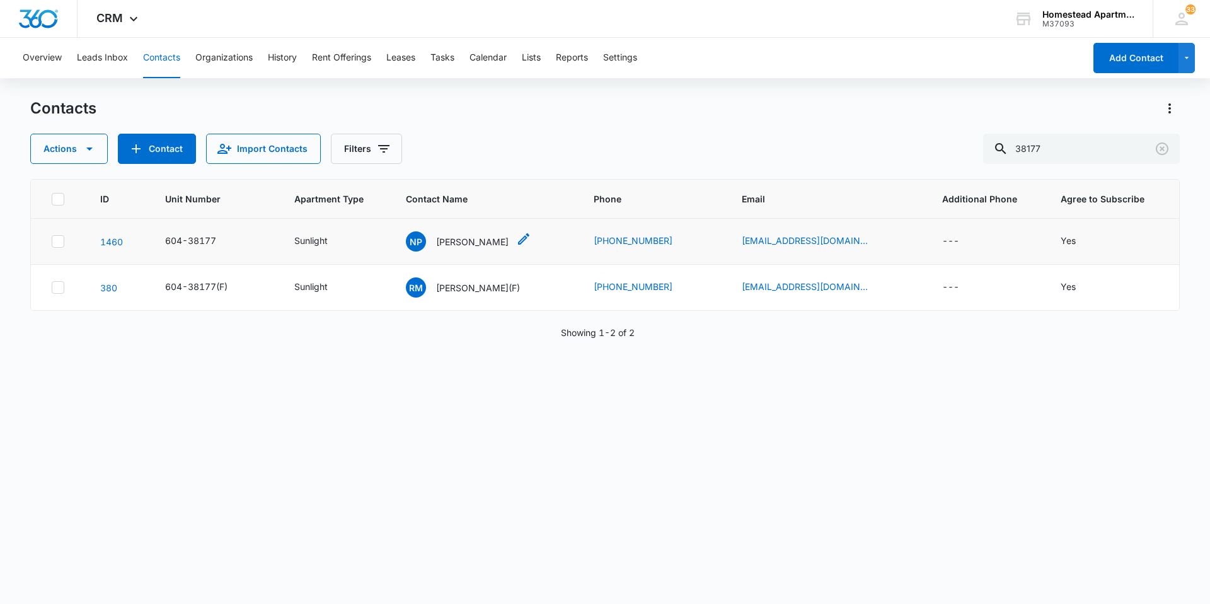
click at [495, 241] on p "[PERSON_NAME]" at bounding box center [472, 241] width 72 height 13
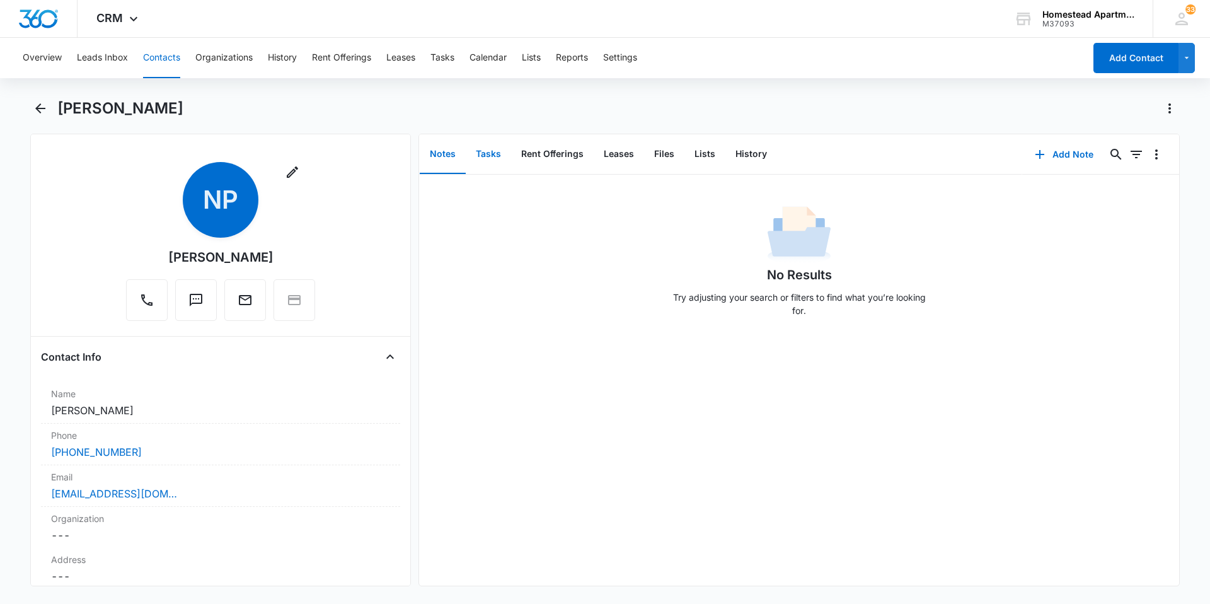
click at [482, 151] on button "Tasks" at bounding box center [488, 154] width 45 height 39
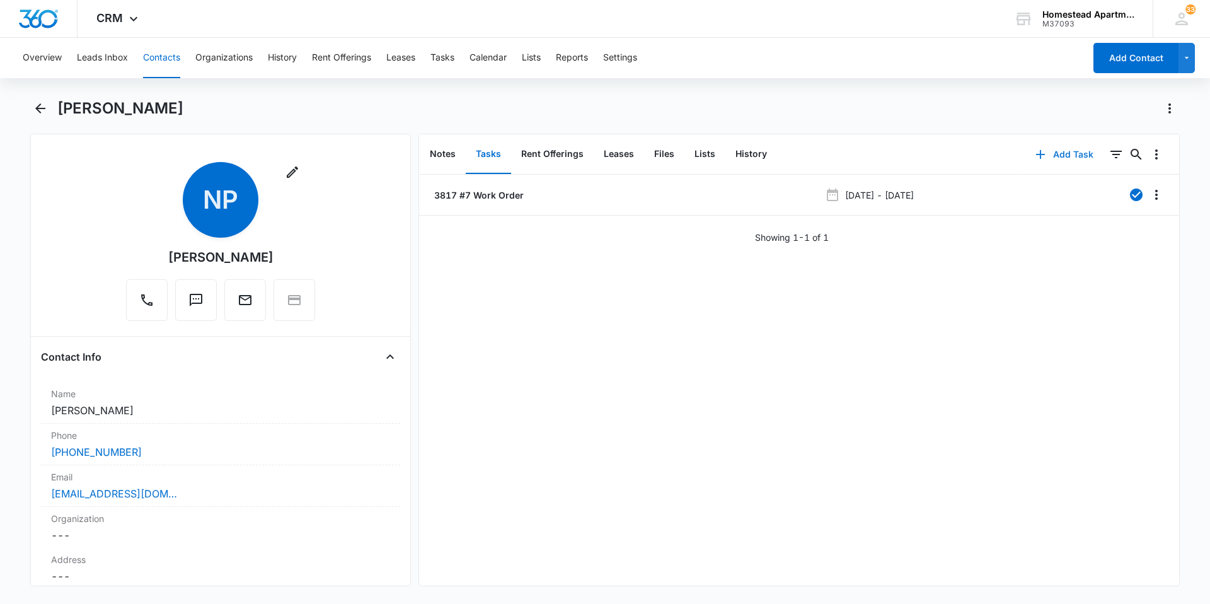
click at [1053, 155] on button "Add Task" at bounding box center [1064, 154] width 83 height 30
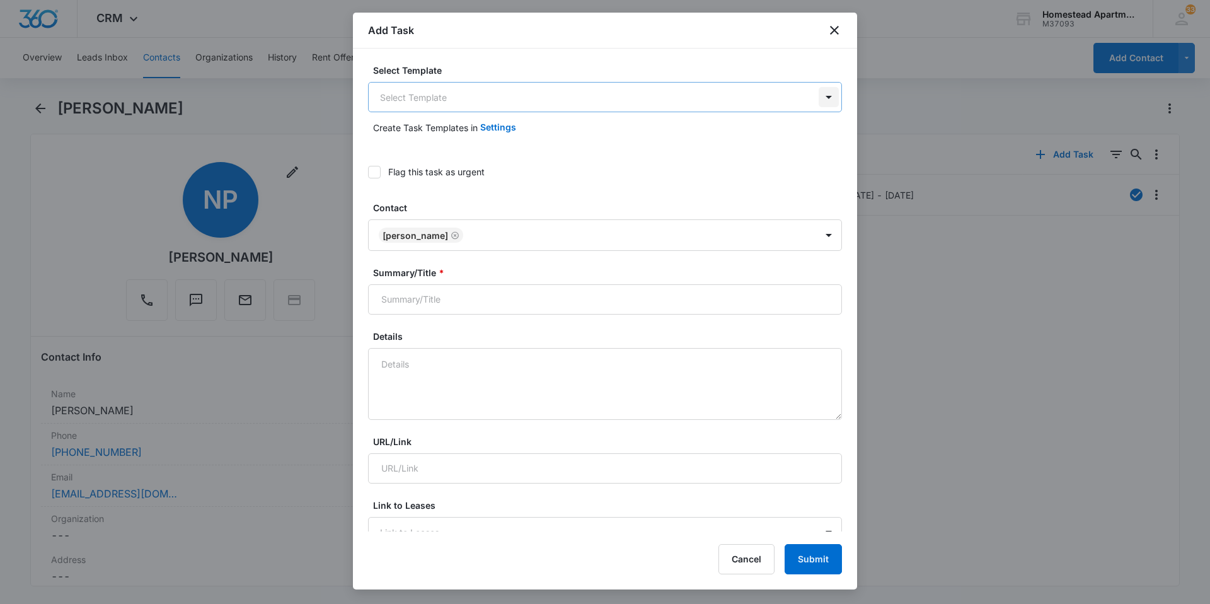
click at [823, 93] on body "CRM Apps Reputation Websites Forms CRM Email Social Content Ads Intelligence Fi…" at bounding box center [605, 302] width 1210 height 604
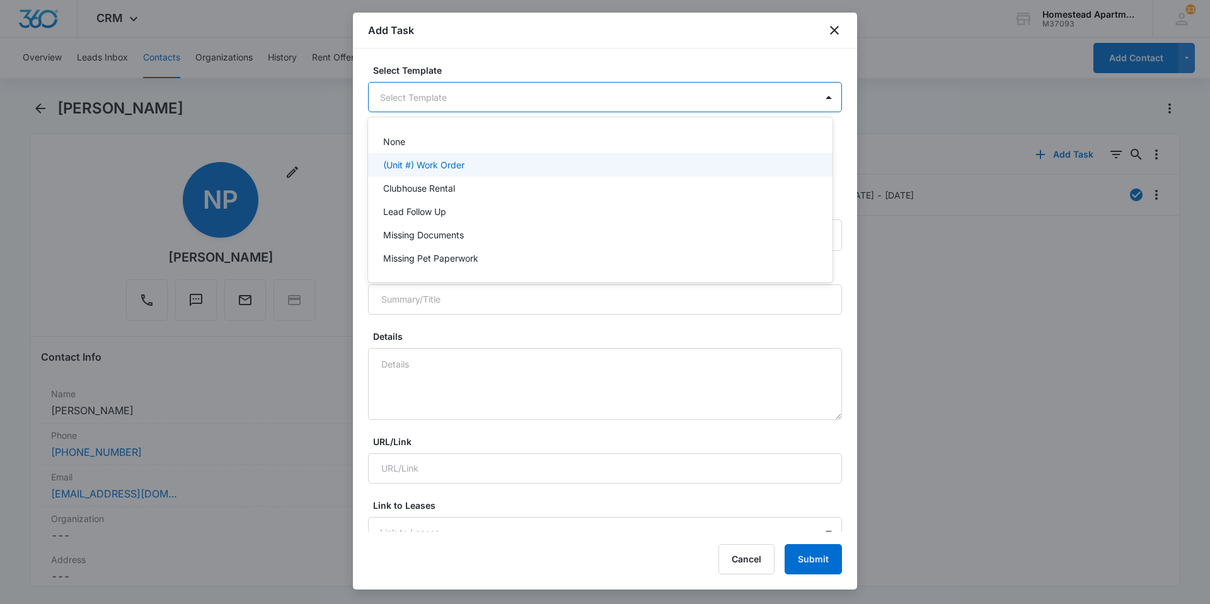
click at [538, 174] on div "(Unit #) Work Order" at bounding box center [600, 164] width 465 height 23
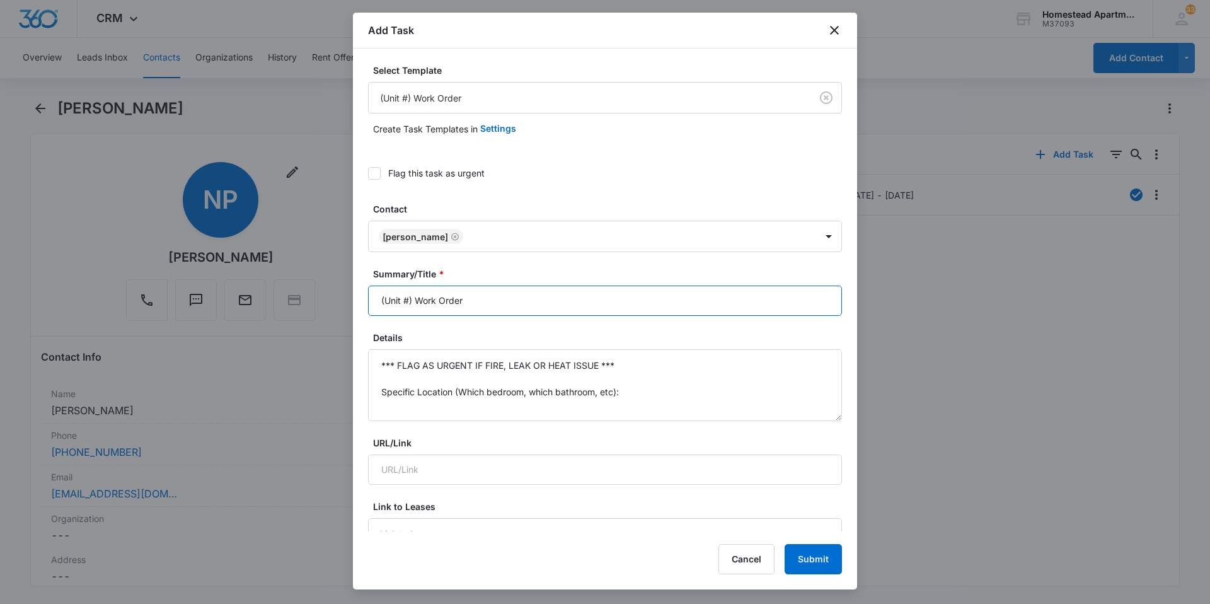
click at [409, 303] on input "(Unit #) Work Order" at bounding box center [605, 301] width 474 height 30
type input "(3817 #7) Work Order"
click at [621, 366] on textarea "*** FLAG AS URGENT IF FIRE, LEAK OR HEAT ISSUE *** Specific Location (Which bed…" at bounding box center [605, 385] width 474 height 72
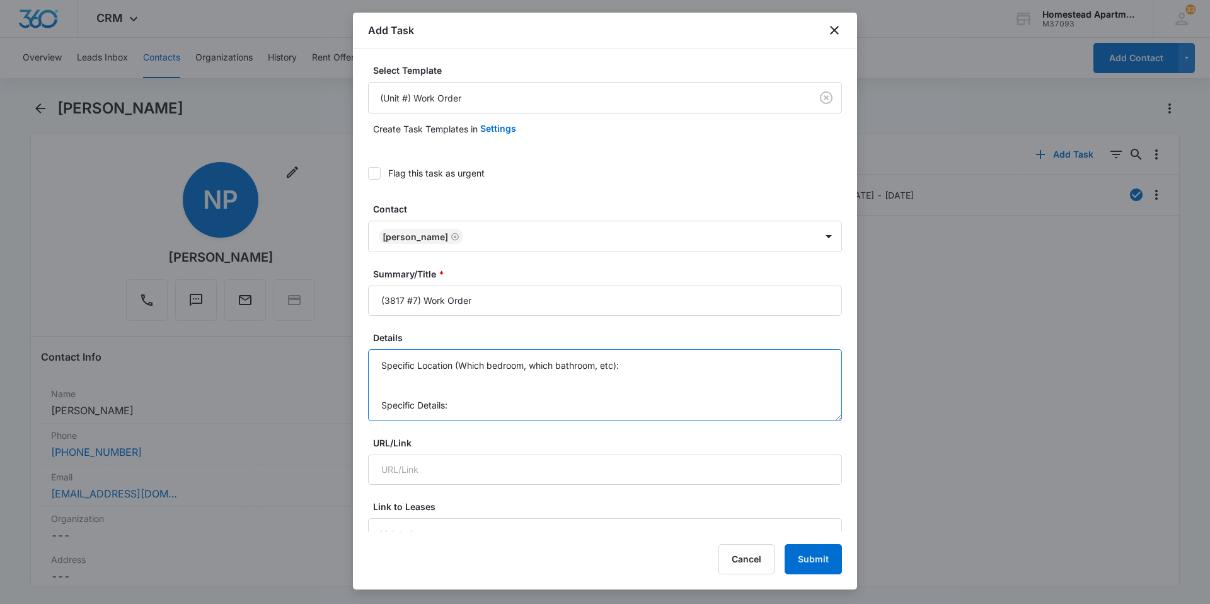
click at [621, 389] on textarea "Specific Location (Which bedroom, which bathroom, etc): Specific Details:" at bounding box center [605, 385] width 474 height 72
type textarea "Needs new kitchen faucet Specific Details:"
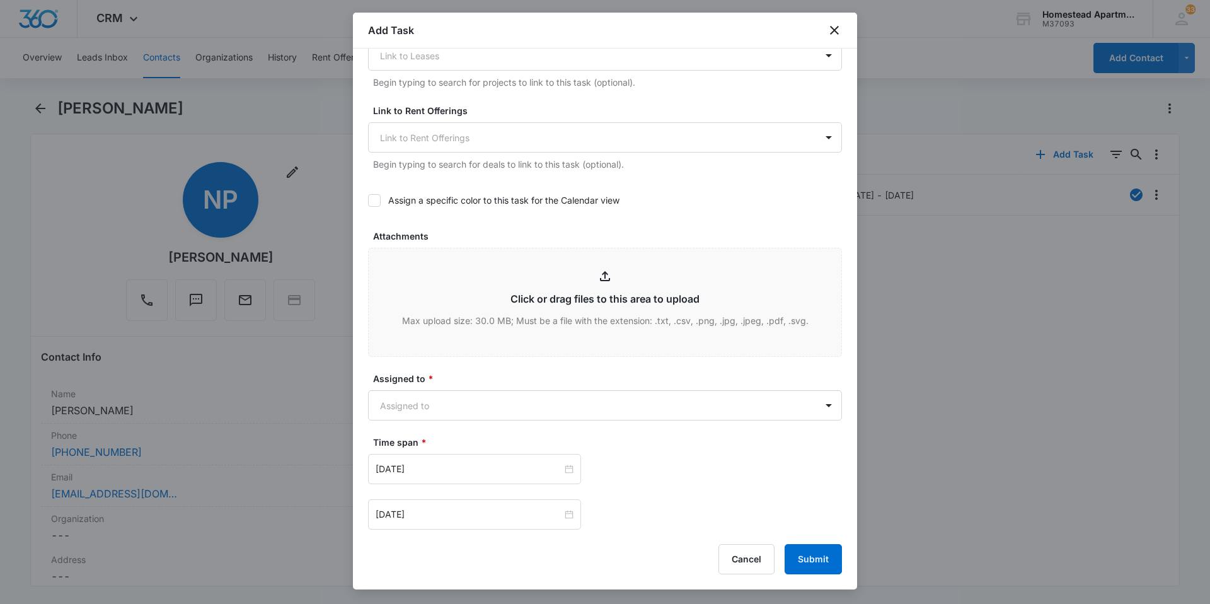
scroll to position [504, 0]
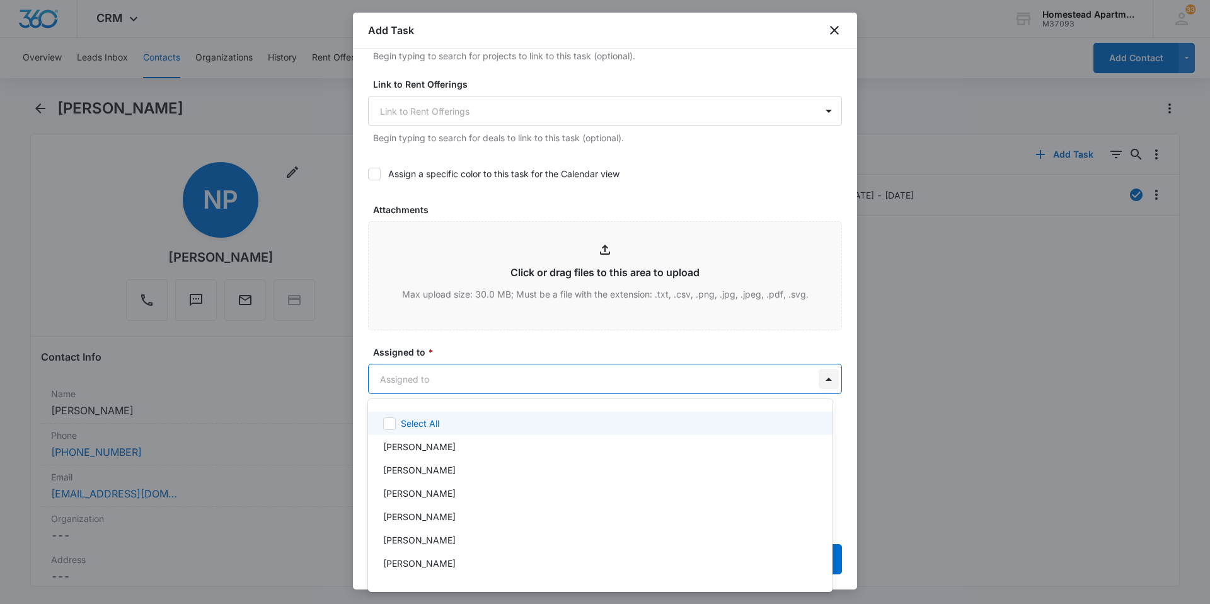
click at [820, 383] on body "CRM Apps Reputation Websites Forms CRM Email Social Content Ads Intelligence Fi…" at bounding box center [605, 302] width 1210 height 604
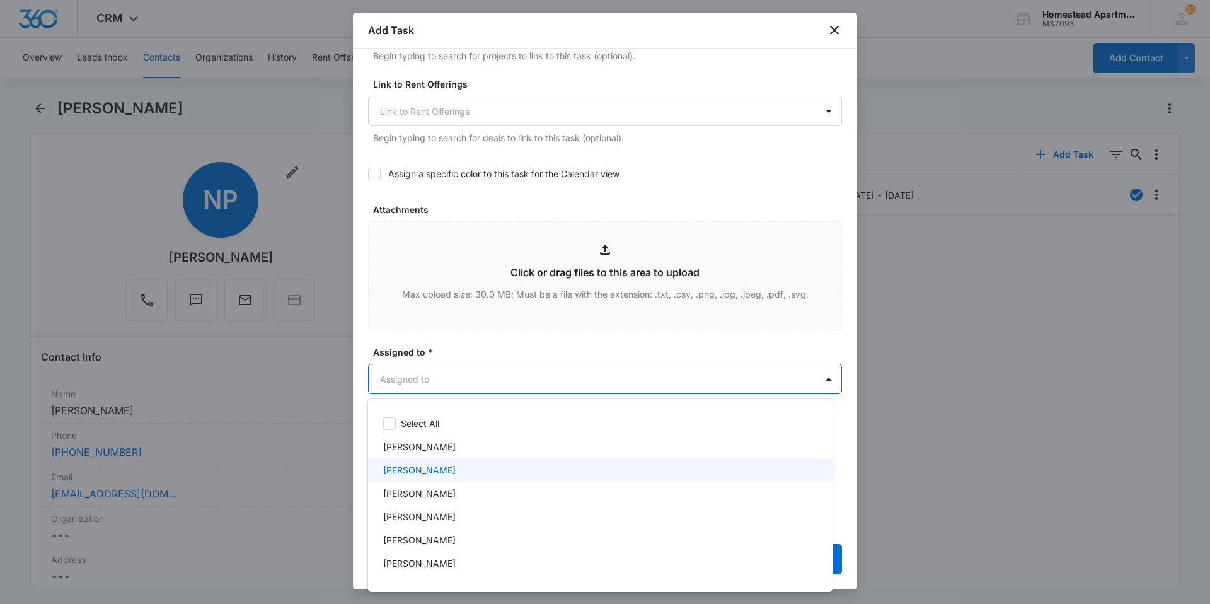
click at [408, 469] on p "[PERSON_NAME]" at bounding box center [419, 469] width 72 height 13
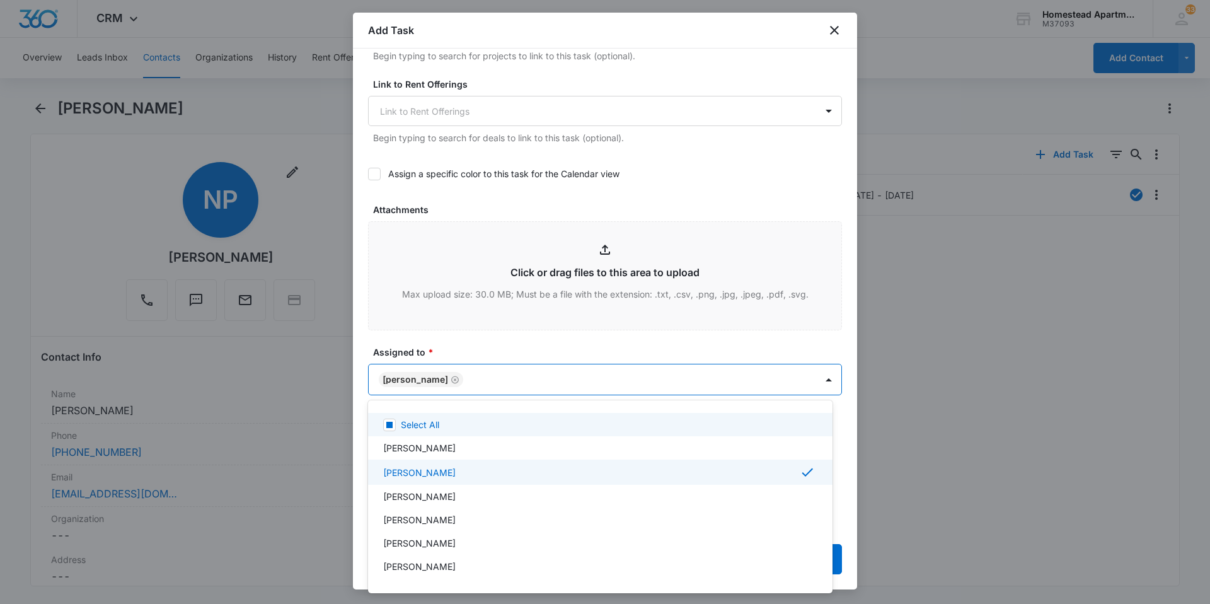
click at [456, 343] on div at bounding box center [605, 302] width 1210 height 604
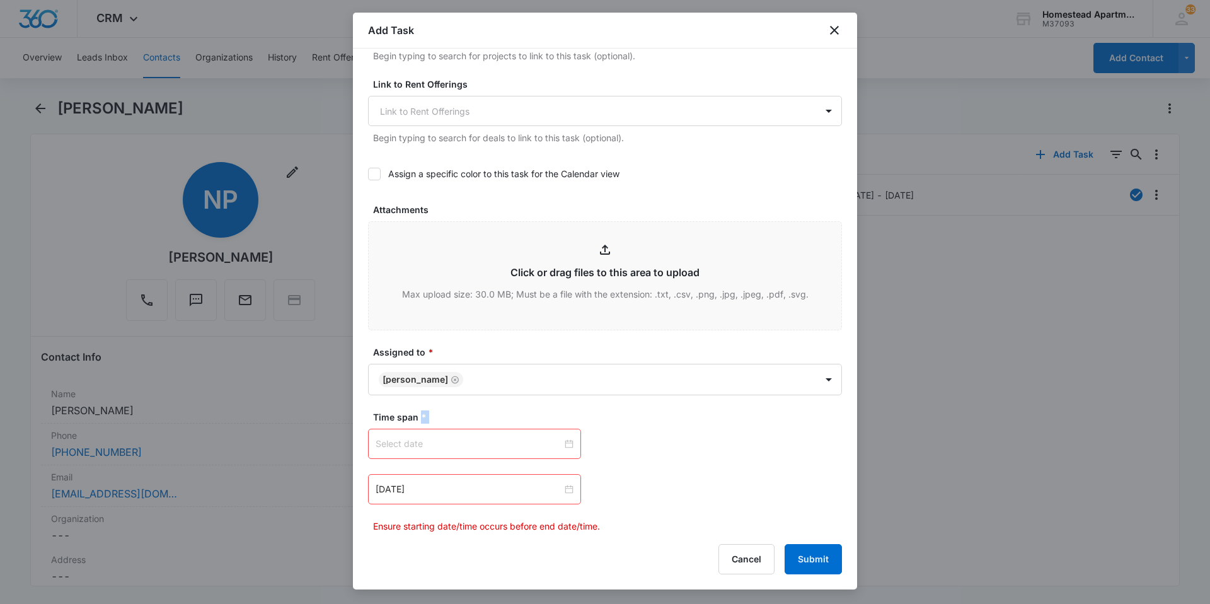
click at [561, 445] on div at bounding box center [475, 444] width 198 height 14
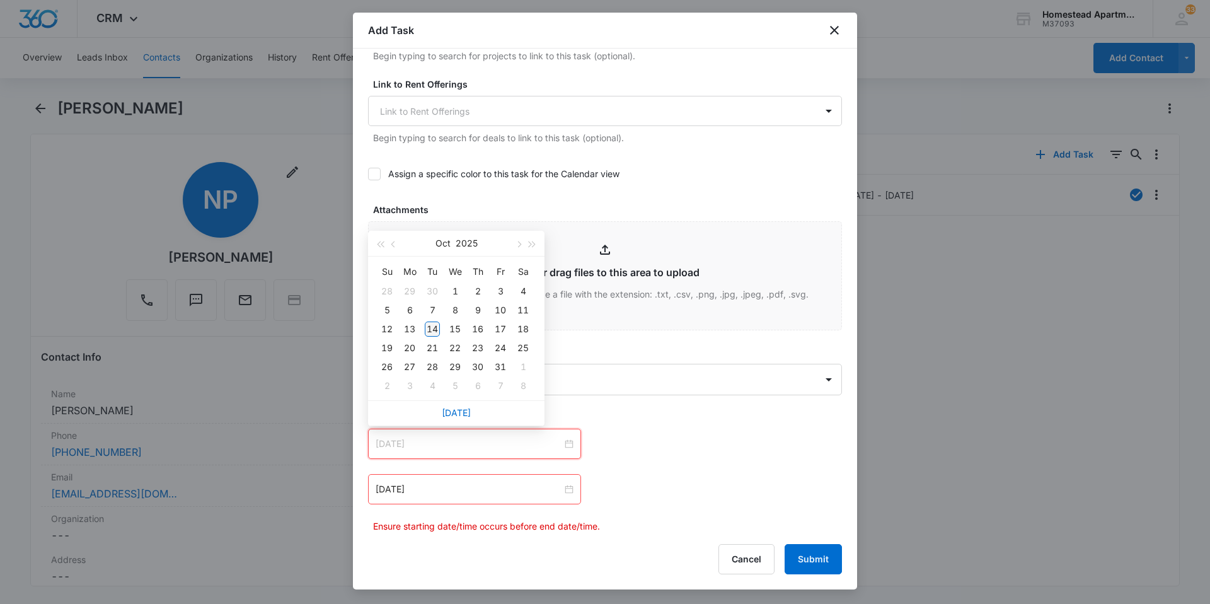
type input "[DATE]"
click at [436, 325] on div "14" at bounding box center [432, 328] width 15 height 15
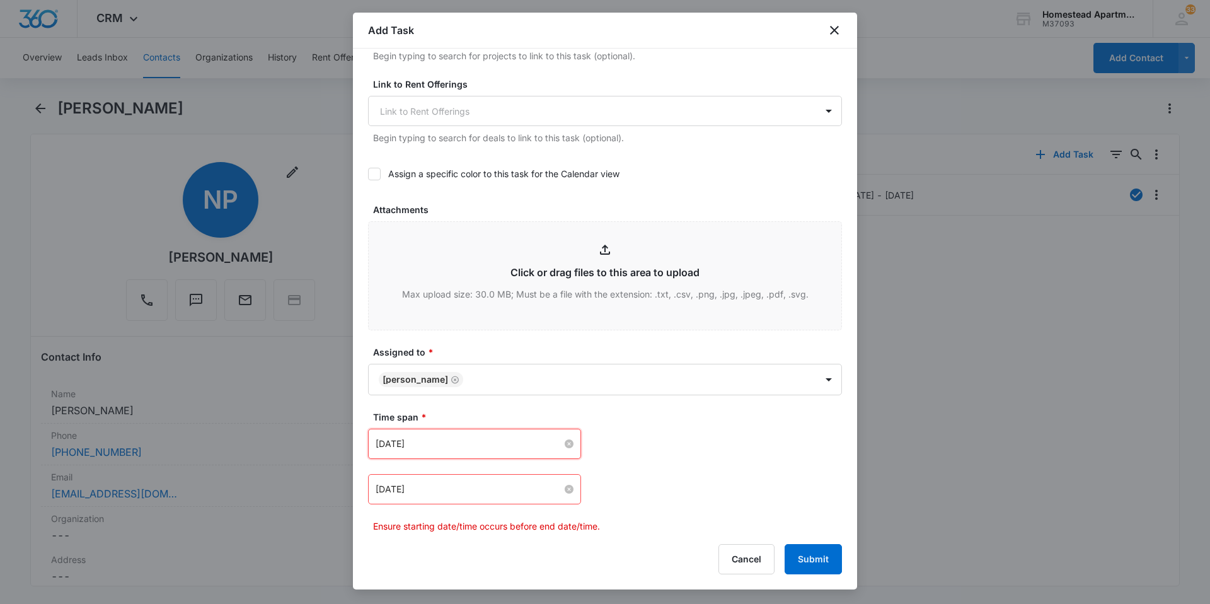
click at [560, 490] on div "[DATE]" at bounding box center [475, 489] width 198 height 14
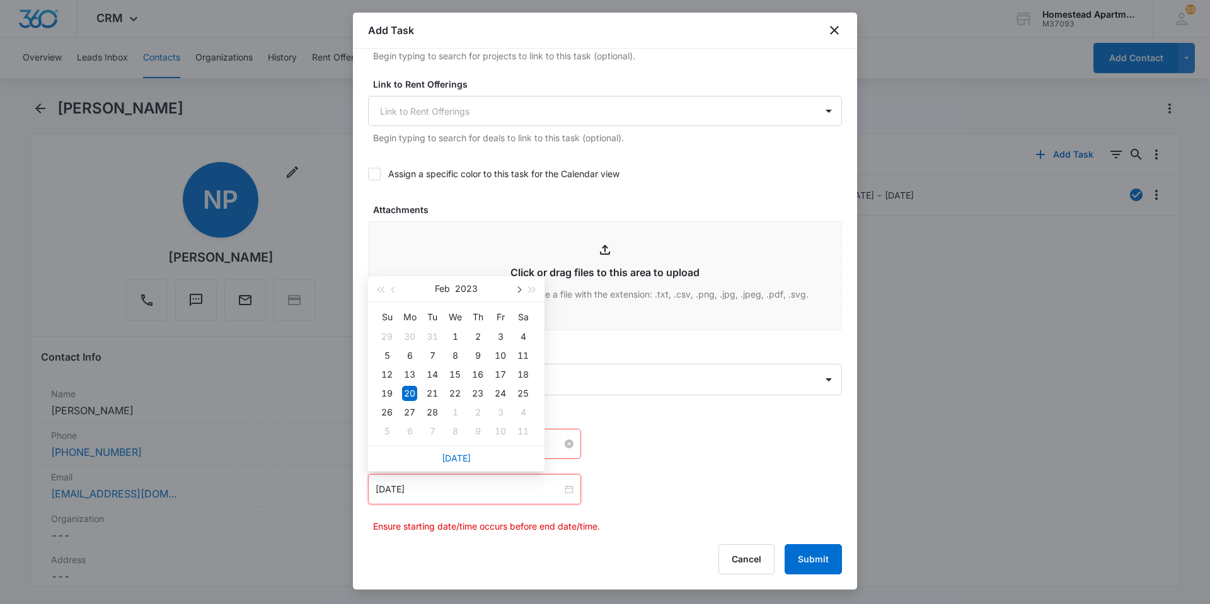
click at [518, 287] on span "button" at bounding box center [518, 290] width 6 height 6
click at [534, 287] on button "button" at bounding box center [533, 288] width 14 height 25
click at [531, 292] on button "button" at bounding box center [533, 288] width 14 height 25
click at [520, 287] on button "button" at bounding box center [518, 288] width 14 height 25
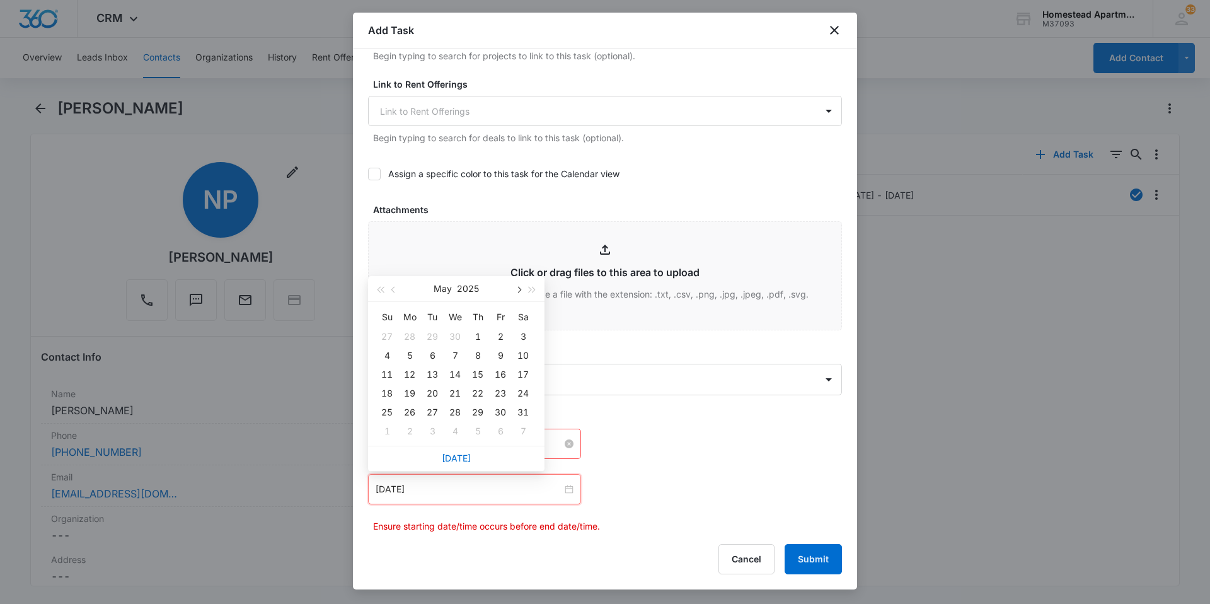
click at [520, 287] on button "button" at bounding box center [518, 288] width 14 height 25
click at [518, 287] on span "button" at bounding box center [518, 290] width 6 height 6
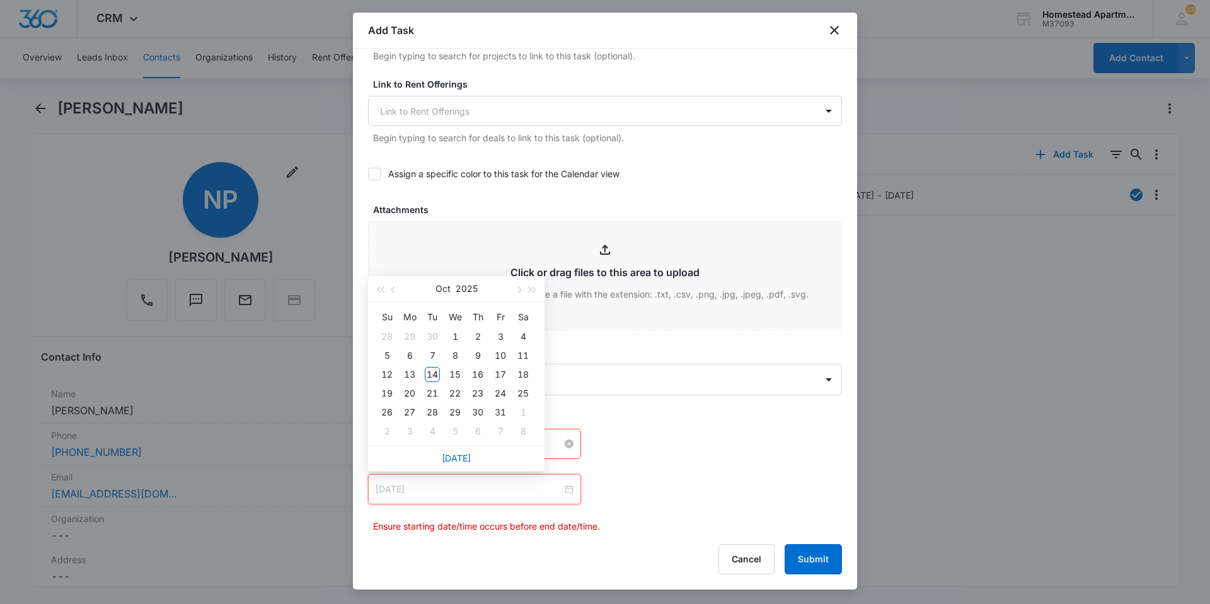
type input "[DATE]"
click at [424, 370] on td "14" at bounding box center [432, 374] width 23 height 19
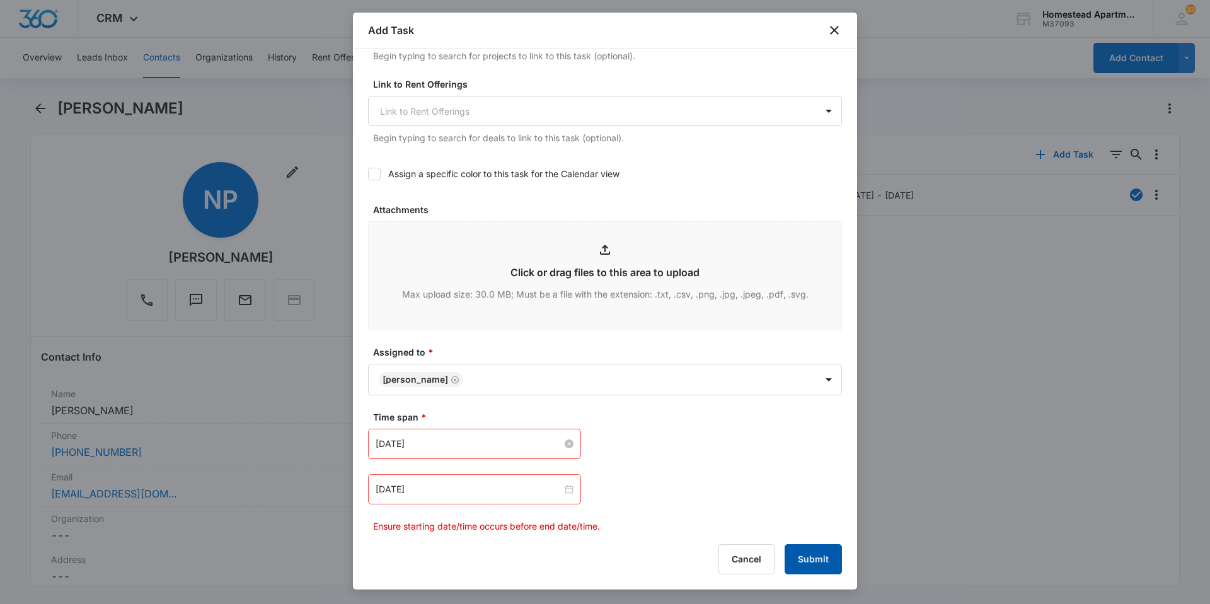
click at [785, 552] on button "Submit" at bounding box center [813, 559] width 57 height 30
click at [567, 487] on div at bounding box center [475, 489] width 198 height 14
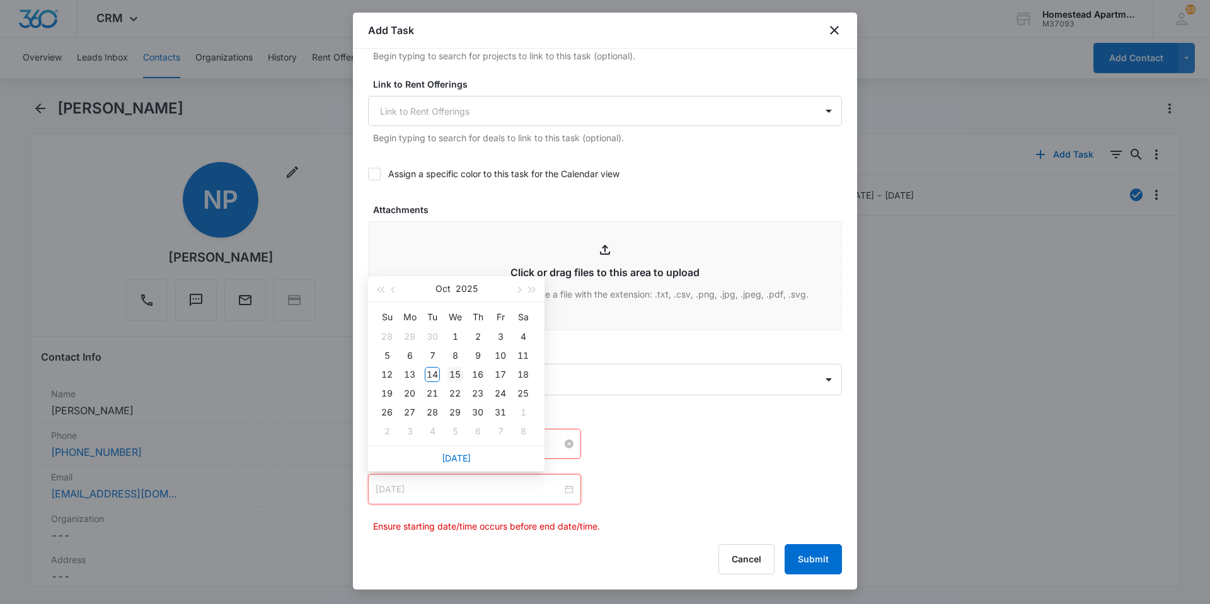
type input "[DATE]"
click at [462, 371] on div "15" at bounding box center [455, 374] width 15 height 15
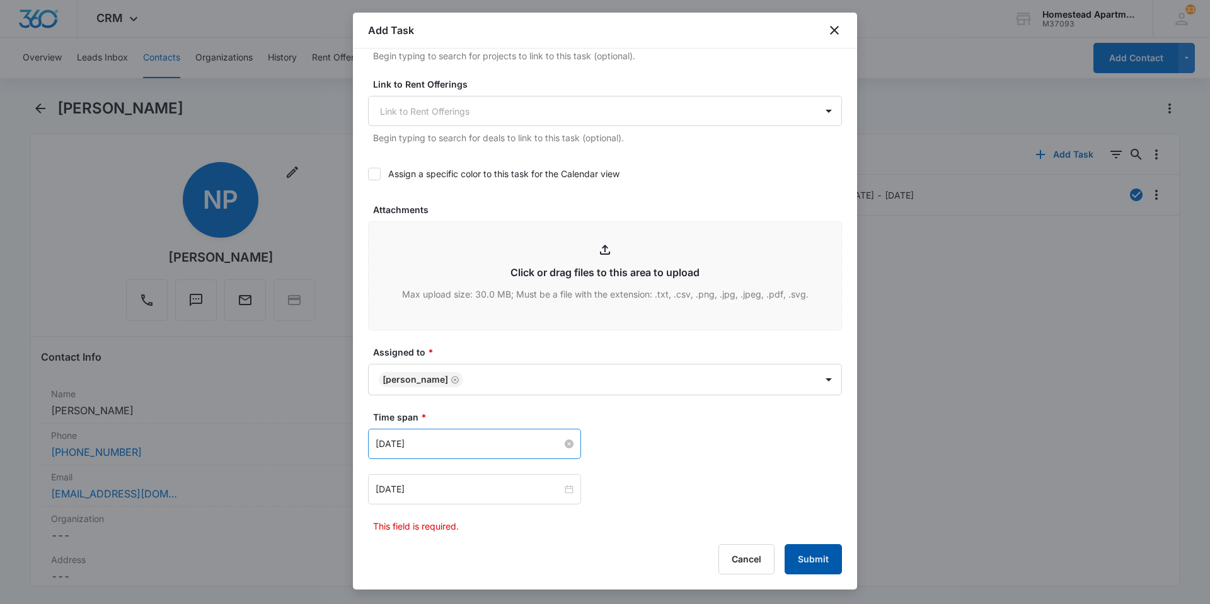
click at [809, 557] on button "Submit" at bounding box center [813, 559] width 57 height 30
